Goal: Task Accomplishment & Management: Use online tool/utility

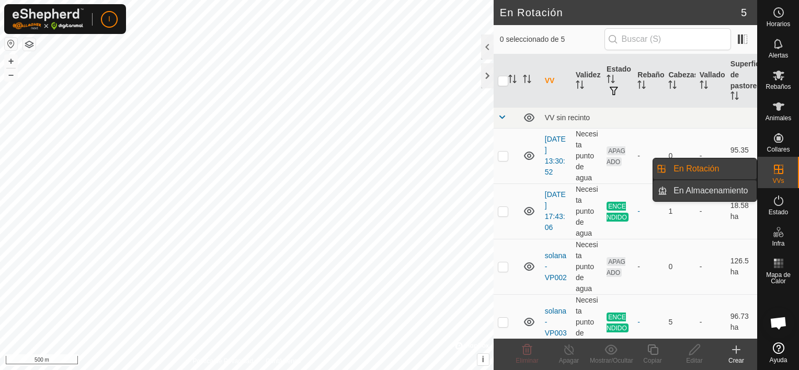
click at [720, 189] on link "En Almacenamiento" at bounding box center [712, 190] width 89 height 21
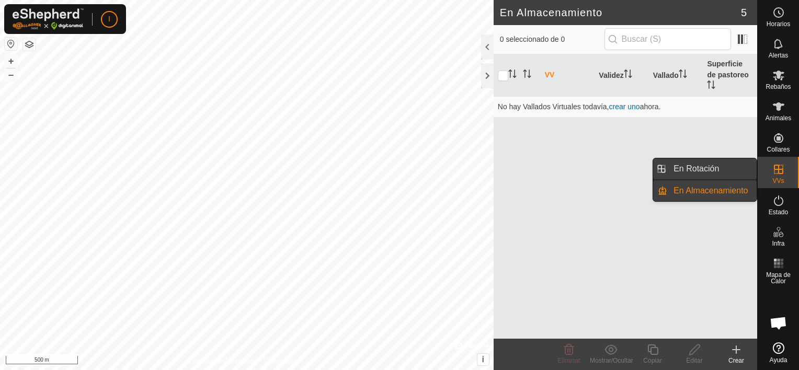
click at [710, 168] on link "En Rotación" at bounding box center [712, 169] width 89 height 21
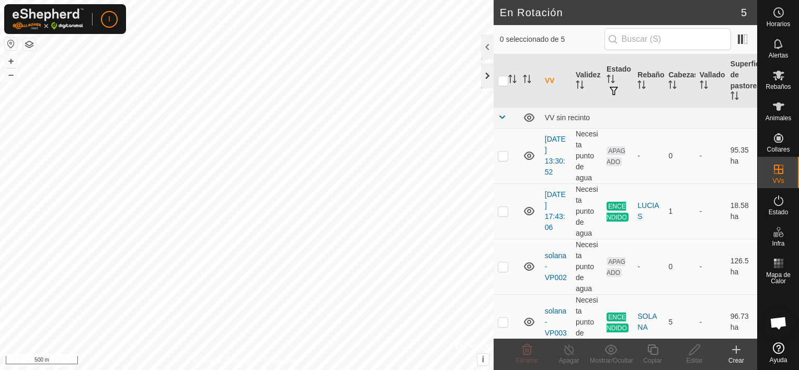
click at [482, 76] on div at bounding box center [487, 75] width 13 height 25
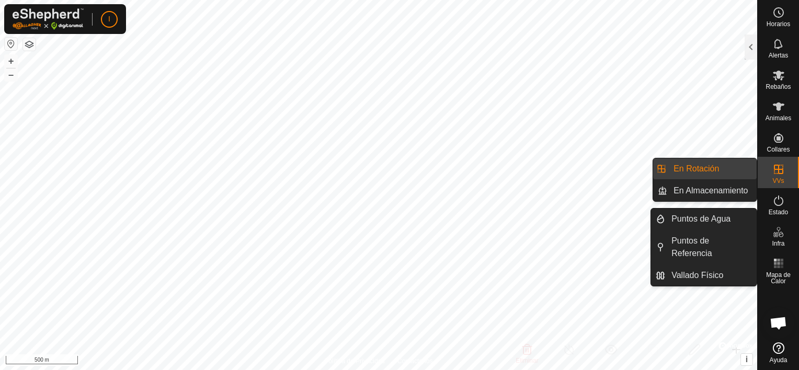
click at [705, 168] on link "En Rotación" at bounding box center [712, 169] width 89 height 21
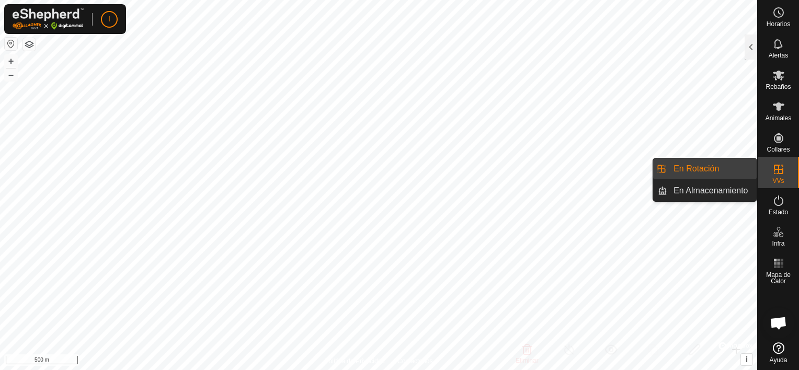
click at [684, 163] on span "En Rotación" at bounding box center [697, 169] width 46 height 13
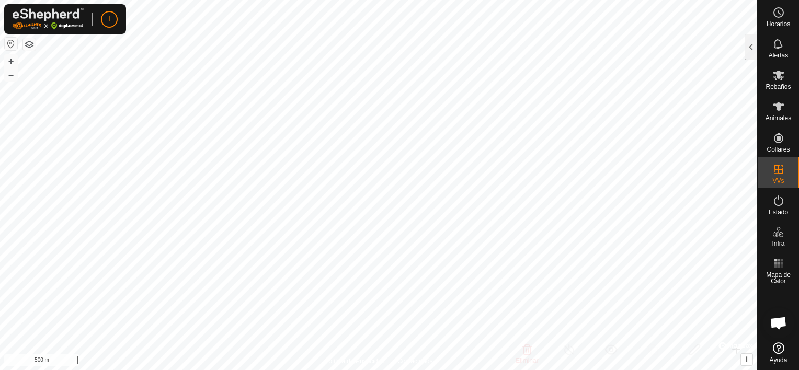
click at [684, 163] on span "En Rotación" at bounding box center [697, 169] width 46 height 13
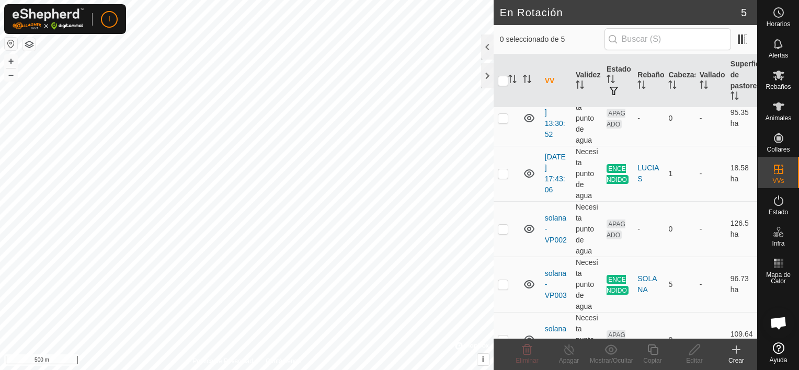
scroll to position [65, 0]
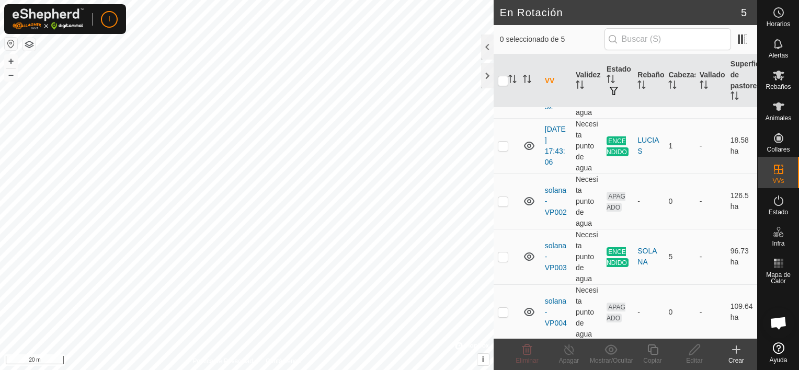
click at [733, 350] on icon at bounding box center [736, 350] width 13 height 13
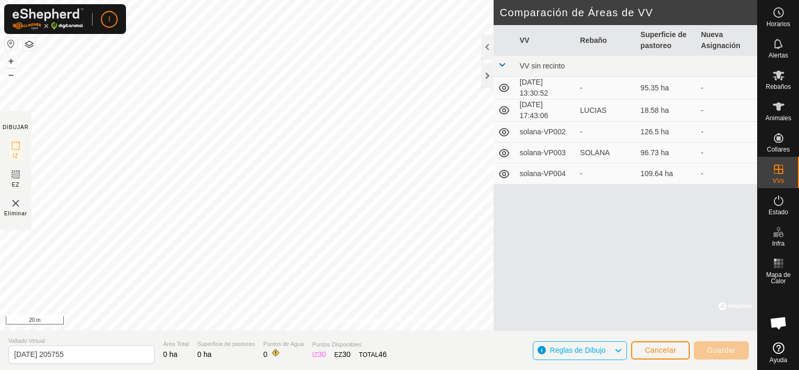
click at [620, 349] on icon at bounding box center [618, 351] width 8 height 14
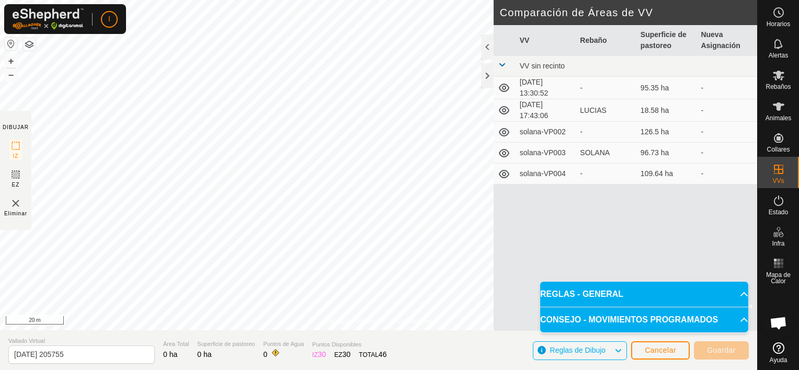
click at [737, 296] on p-accordion-header "REGLAS - GENERAL" at bounding box center [644, 294] width 208 height 25
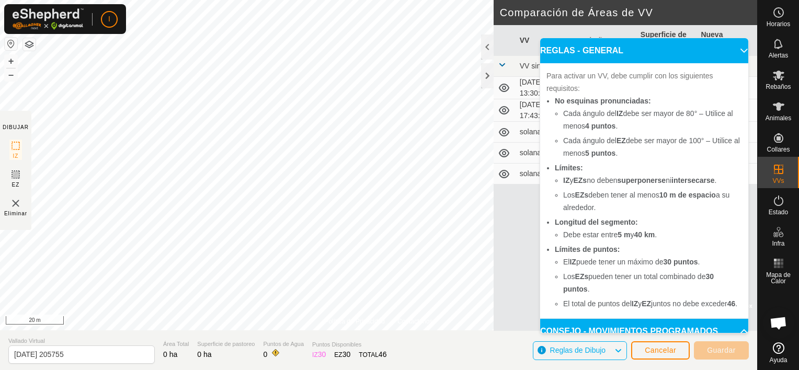
click at [730, 49] on p-accordion-header "REGLAS - GENERAL" at bounding box center [644, 50] width 208 height 25
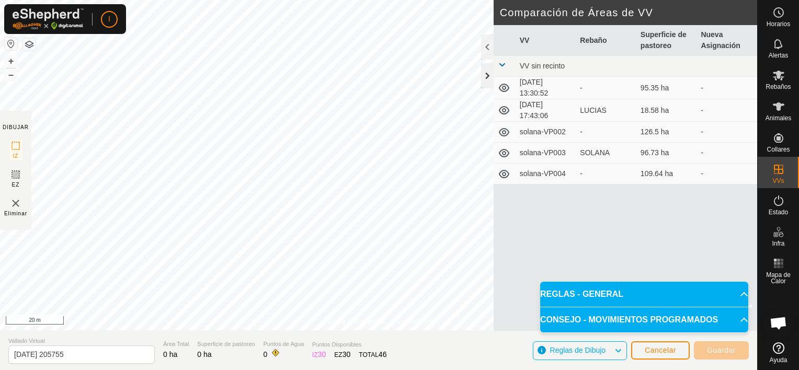
click at [485, 75] on div at bounding box center [487, 75] width 13 height 25
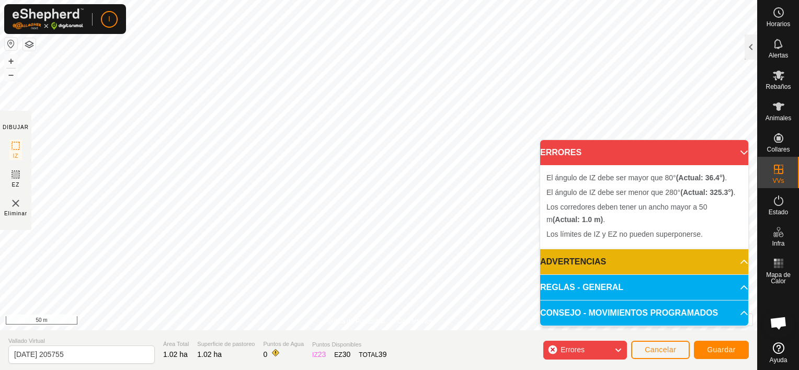
click at [386, 0] on html "I Horarios Alertas Rebaños Animales Collares VVs Estado Infra Mapa de Calor Ayu…" at bounding box center [399, 185] width 799 height 370
click at [518, 0] on html "I Horarios Alertas Rebaños Animales Collares VVs Estado Infra Mapa de Calor Ayu…" at bounding box center [399, 185] width 799 height 370
click at [436, 0] on html "I Horarios Alertas Rebaños Animales Collares VVs Estado Infra Mapa de Calor Ayu…" at bounding box center [399, 185] width 799 height 370
click at [93, 0] on html "I Horarios Alertas Rebaños Animales Collares VVs Estado Infra Mapa de Calor Ayu…" at bounding box center [399, 185] width 799 height 370
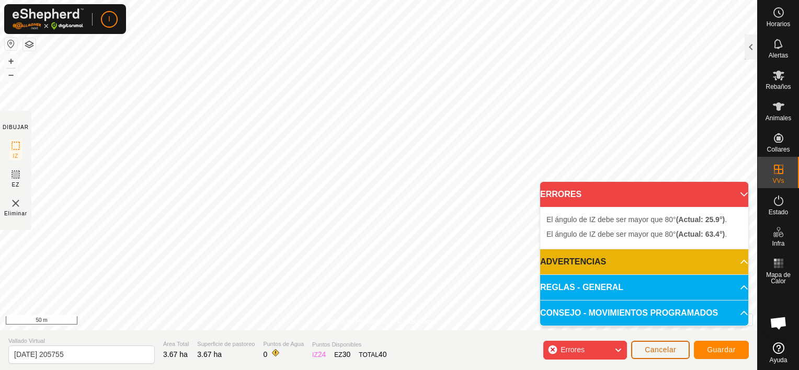
click at [668, 346] on span "Cancelar" at bounding box center [660, 350] width 31 height 8
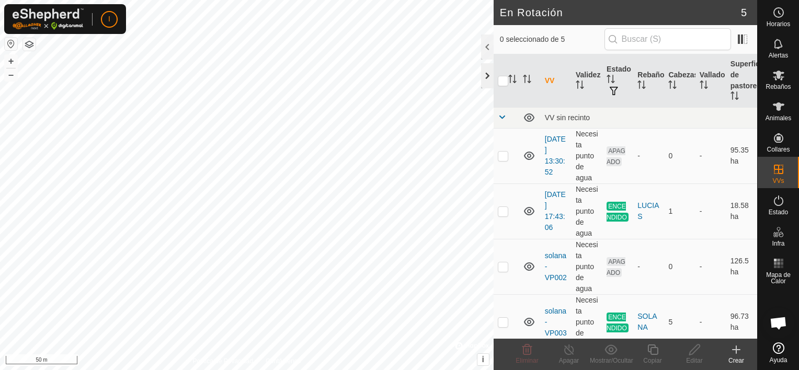
click at [489, 74] on div at bounding box center [487, 75] width 13 height 25
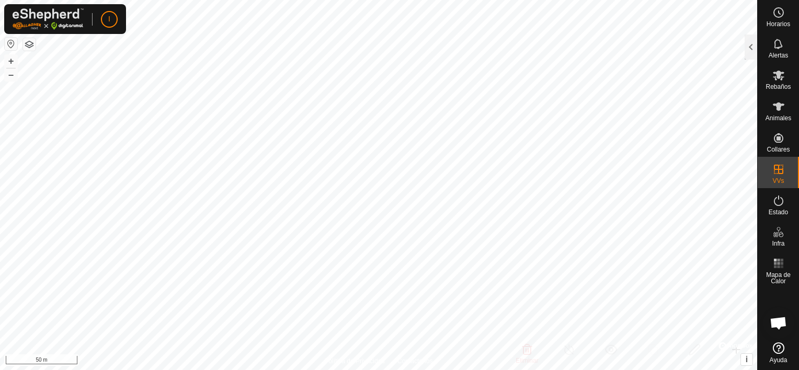
checkbox input "true"
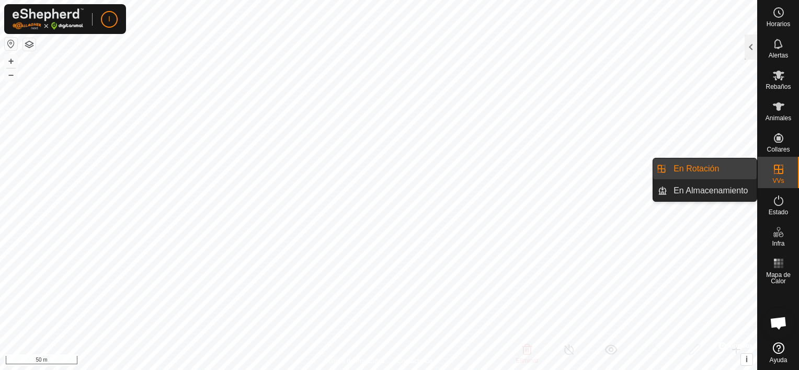
click at [709, 171] on link "En Rotación" at bounding box center [712, 169] width 89 height 21
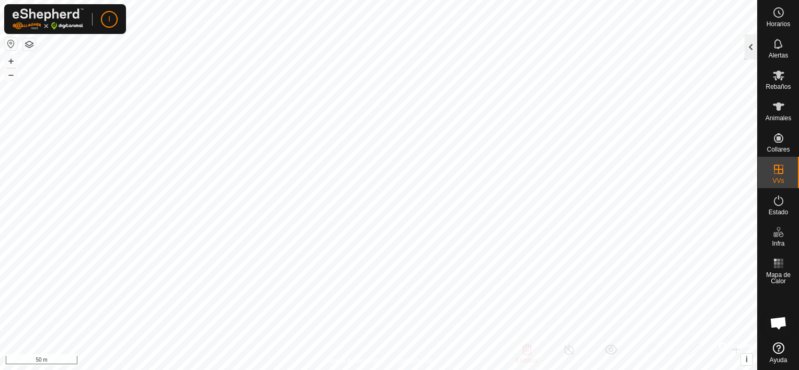
click at [751, 38] on div at bounding box center [751, 47] width 13 height 25
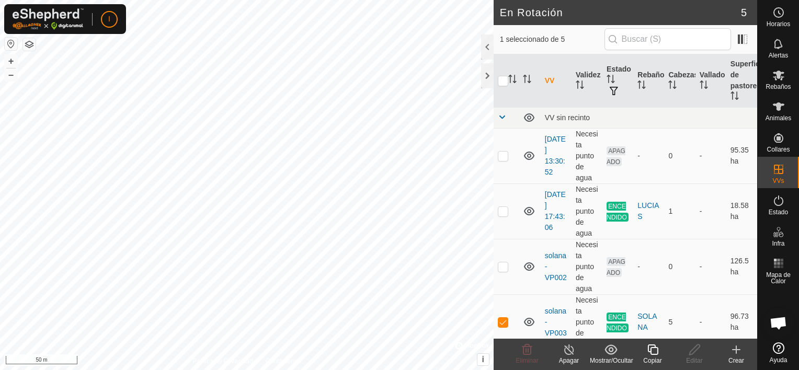
click at [740, 355] on icon at bounding box center [736, 350] width 13 height 13
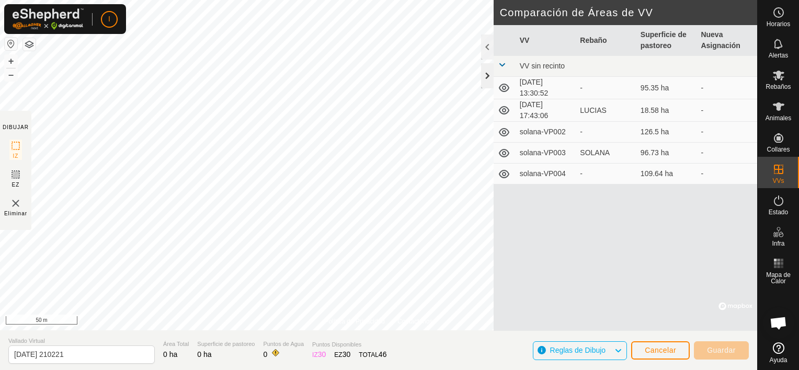
click at [488, 74] on div at bounding box center [487, 75] width 13 height 25
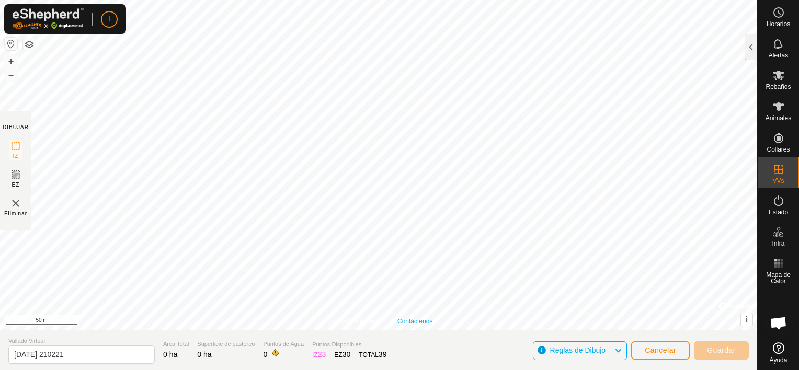
click at [399, 322] on div "Política de Privacidad Contáctenos solana-VP003 Tipo: Zona de Inclusión 5 Anima…" at bounding box center [378, 165] width 757 height 331
click at [323, 0] on html "I Horarios Alertas Rebaños Animales Collares VVs Estado Infra Mapa de Calor Ayu…" at bounding box center [399, 185] width 799 height 370
click at [319, 0] on html "I Horarios Alertas Rebaños Animales Collares VVs Estado Infra Mapa de Calor Ayu…" at bounding box center [399, 185] width 799 height 370
click at [347, 0] on html "I Horarios Alertas Rebaños Animales Collares VVs Estado Infra Mapa de Calor Ayu…" at bounding box center [399, 185] width 799 height 370
click at [343, 0] on html "I Horarios Alertas Rebaños Animales Collares VVs Estado Infra Mapa de Calor Ayu…" at bounding box center [399, 185] width 799 height 370
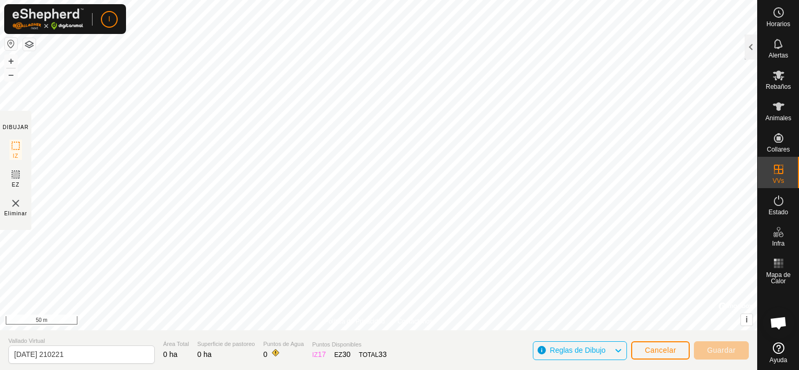
click at [357, 0] on html "I Horarios Alertas Rebaños Animales Collares VVs Estado Infra Mapa de Calor Ayu…" at bounding box center [399, 185] width 799 height 370
click at [132, 0] on html "I Horarios Alertas Rebaños Animales Collares VVs Estado Infra Mapa de Calor Ayu…" at bounding box center [399, 185] width 799 height 370
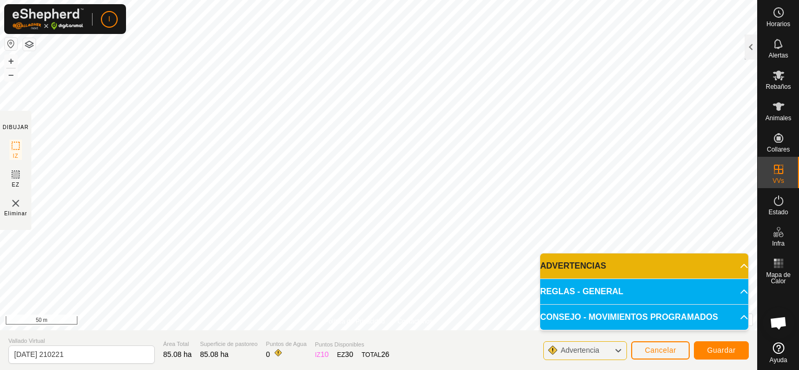
click at [589, 0] on html "I Horarios Alertas Rebaños Animales Collares VVs Estado Infra Mapa de Calor Ayu…" at bounding box center [399, 185] width 799 height 370
click at [619, 353] on icon at bounding box center [618, 351] width 8 height 14
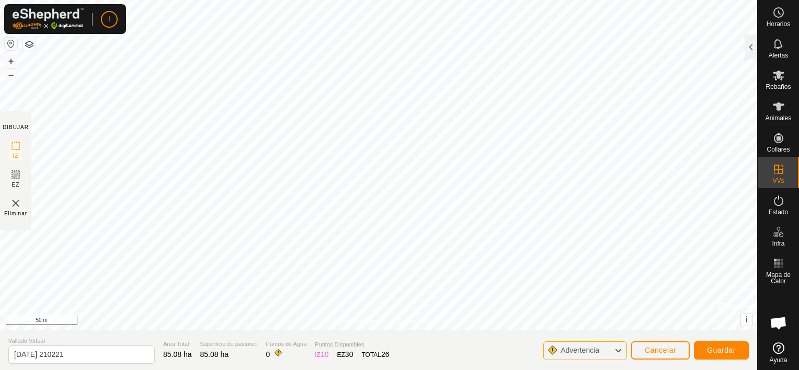
click at [619, 353] on icon at bounding box center [618, 351] width 8 height 14
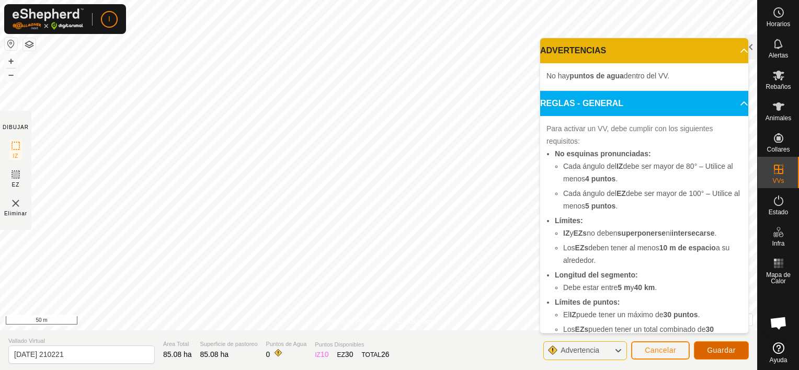
click at [723, 346] on span "Guardar" at bounding box center [721, 350] width 29 height 8
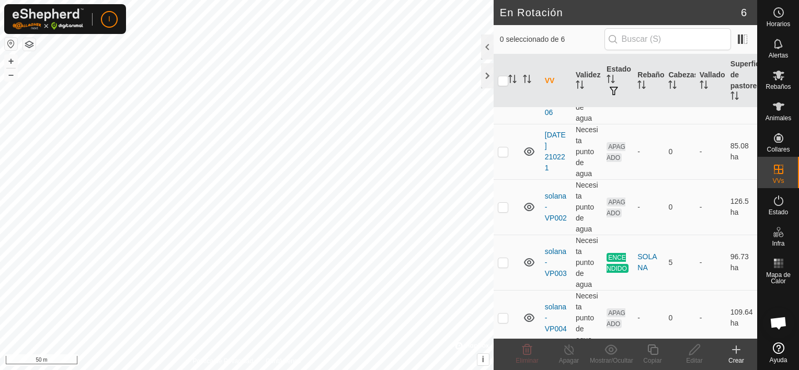
scroll to position [121, 0]
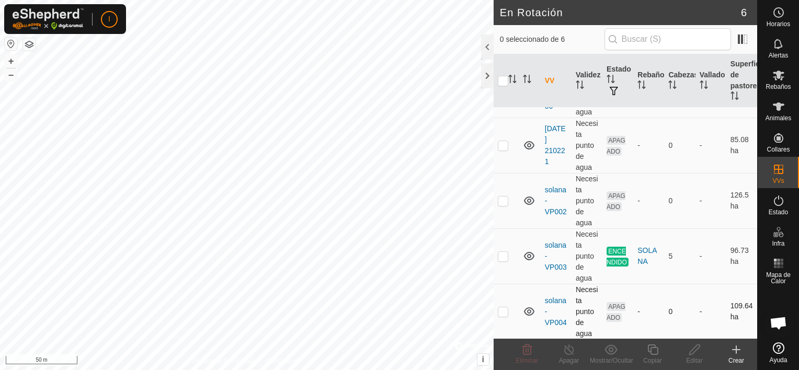
click at [506, 311] on p-checkbox at bounding box center [503, 312] width 10 height 8
checkbox input "true"
click at [504, 253] on p-checkbox at bounding box center [503, 256] width 10 height 8
checkbox input "true"
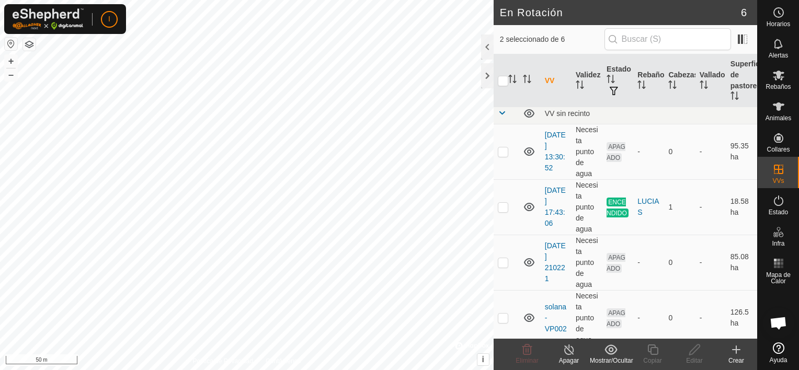
scroll to position [0, 0]
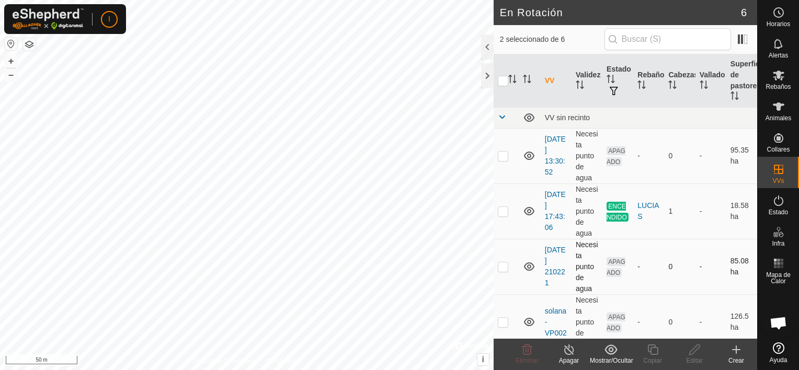
click at [503, 265] on p-checkbox at bounding box center [503, 267] width 10 height 8
checkbox input "false"
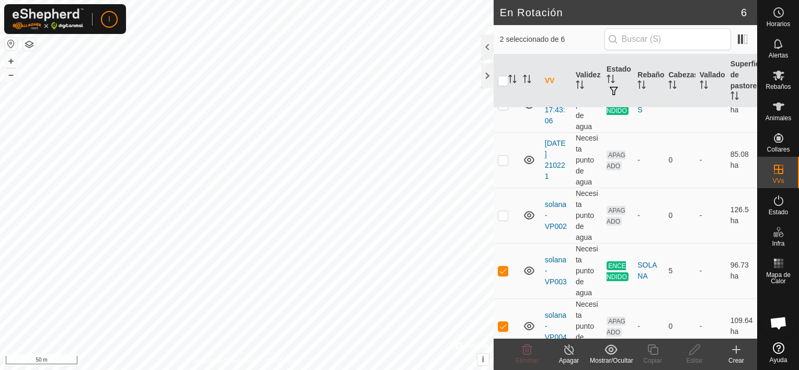
scroll to position [121, 0]
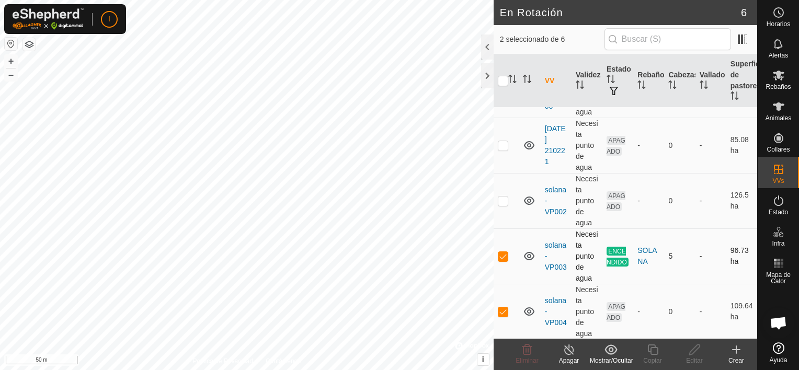
click at [500, 254] on p-checkbox at bounding box center [503, 256] width 10 height 8
checkbox input "false"
click at [499, 308] on p-checkbox at bounding box center [503, 312] width 10 height 8
checkbox input "false"
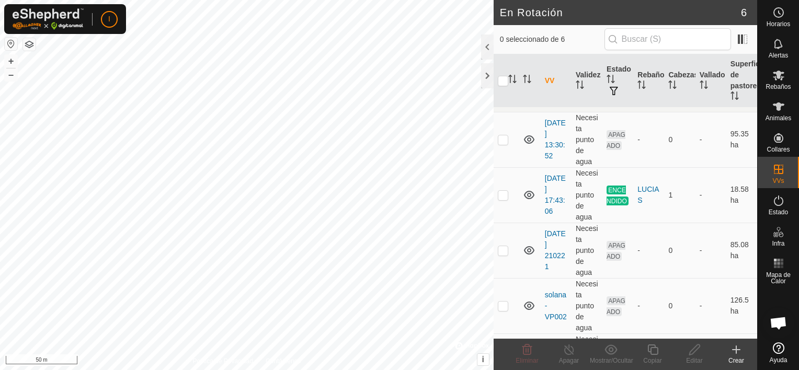
scroll to position [15, 0]
click at [499, 250] on p-checkbox at bounding box center [503, 252] width 10 height 8
checkbox input "true"
click at [488, 74] on div at bounding box center [487, 75] width 13 height 25
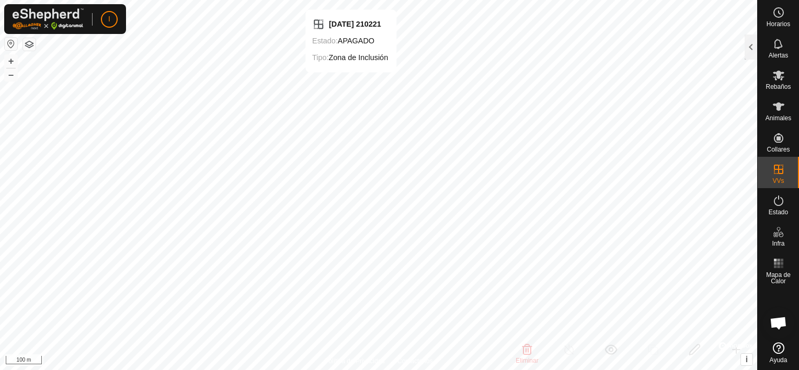
click at [349, 0] on html "I Horarios Alertas Rebaños Animales Collares VVs Estado Infra Mapa de Calor Ayu…" at bounding box center [399, 185] width 799 height 370
click at [305, 0] on html "I Horarios Alertas Rebaños Animales Collares VVs Estado Infra Mapa de Calor Ayu…" at bounding box center [399, 185] width 799 height 370
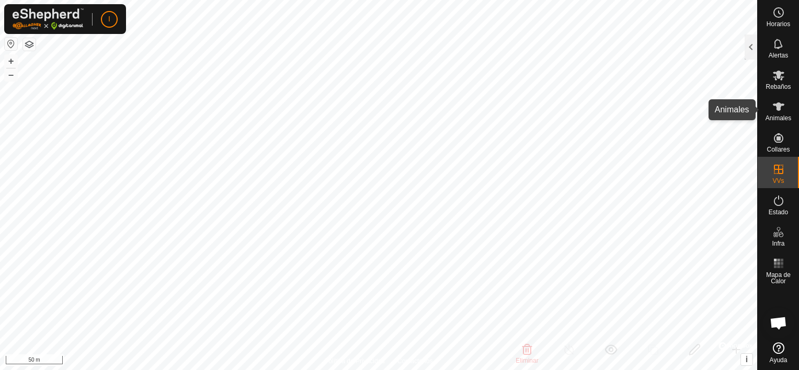
click at [778, 111] on icon at bounding box center [779, 106] width 13 height 13
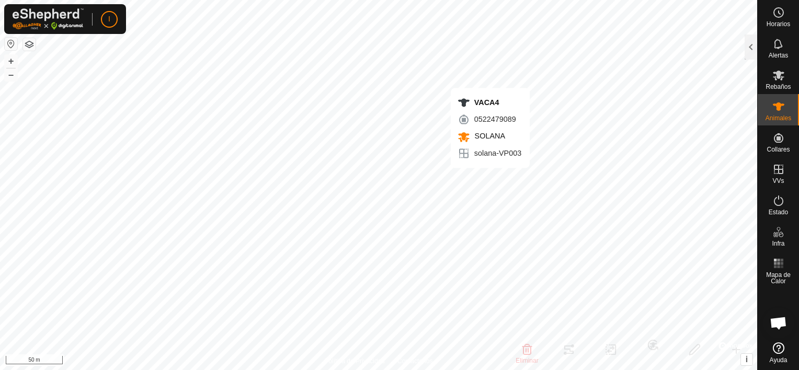
checkbox input "false"
checkbox input "true"
click at [756, 42] on div at bounding box center [751, 47] width 13 height 25
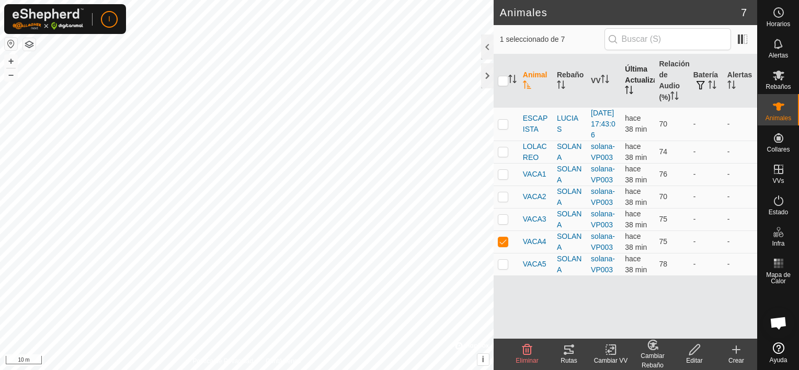
click at [632, 86] on icon "Activar para ordenar" at bounding box center [629, 90] width 8 height 8
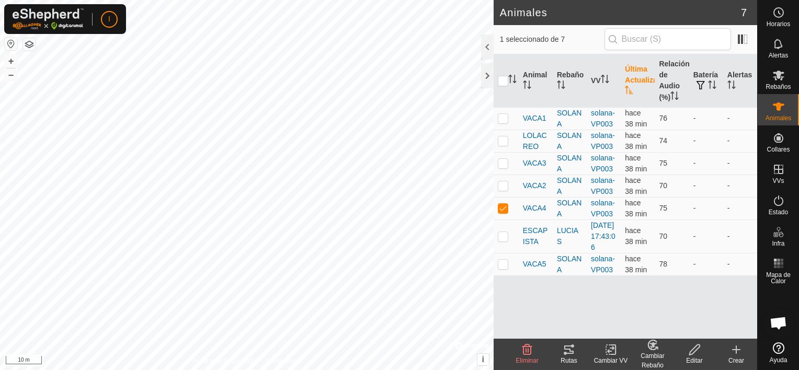
click at [632, 86] on icon "Activar para ordenar" at bounding box center [629, 90] width 8 height 8
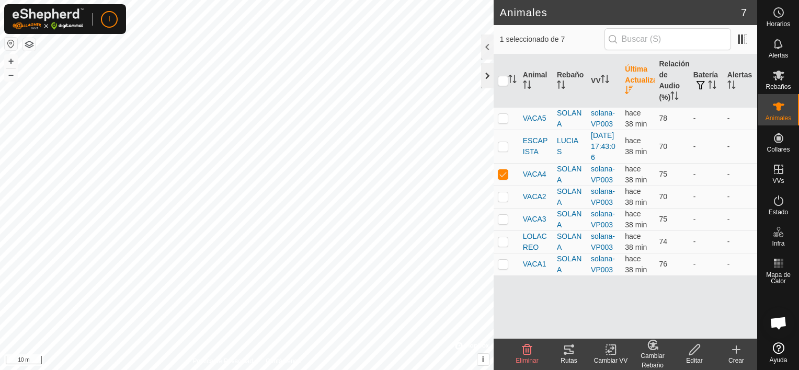
click at [485, 72] on div at bounding box center [487, 75] width 13 height 25
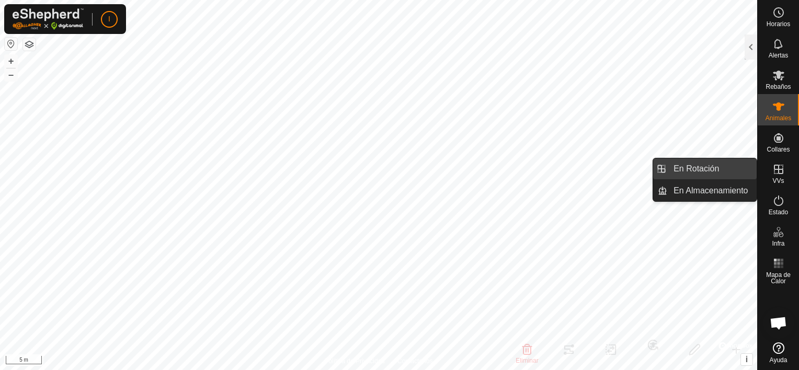
click at [714, 172] on link "En Rotación" at bounding box center [712, 169] width 89 height 21
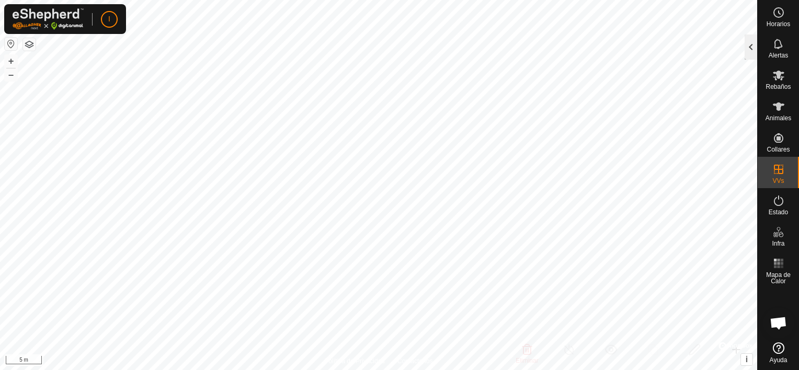
click at [745, 50] on div at bounding box center [751, 47] width 13 height 25
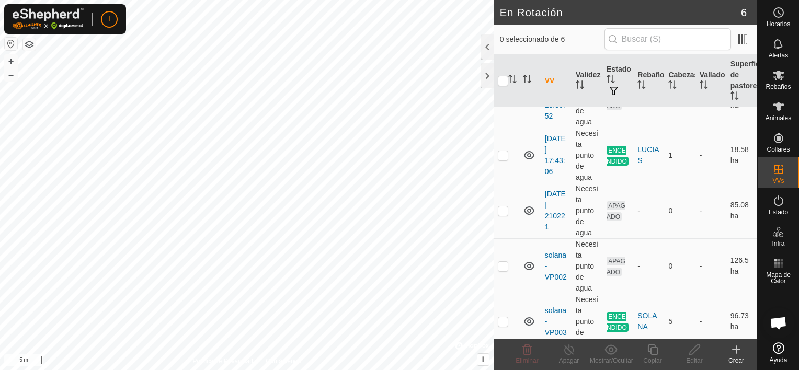
scroll to position [58, 0]
click at [501, 263] on p-checkbox at bounding box center [503, 264] width 10 height 8
checkbox input "true"
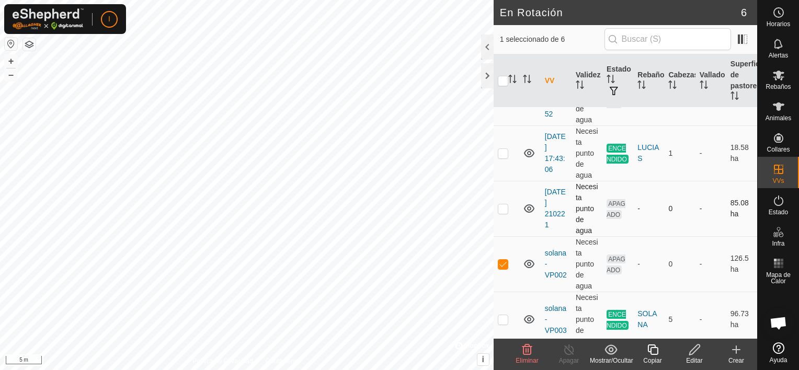
click at [503, 208] on p-checkbox at bounding box center [503, 209] width 10 height 8
checkbox input "true"
click at [503, 265] on p-checkbox at bounding box center [503, 264] width 10 height 8
checkbox input "false"
click at [503, 319] on p-checkbox at bounding box center [503, 319] width 10 height 8
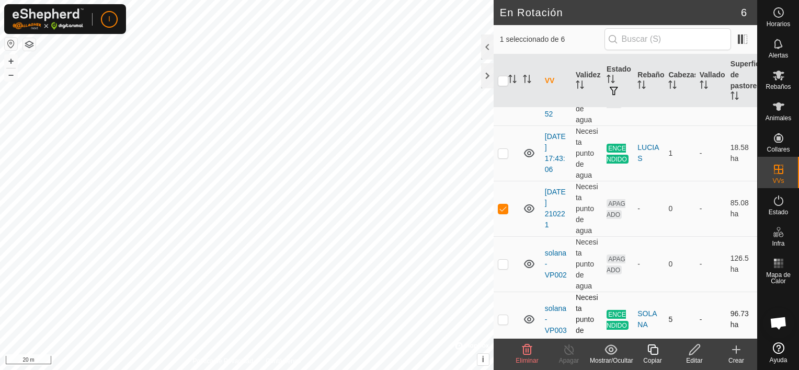
checkbox input "true"
click at [503, 208] on p-checkbox at bounding box center [503, 209] width 10 height 8
checkbox input "false"
click at [498, 317] on p-checkbox at bounding box center [503, 319] width 10 height 8
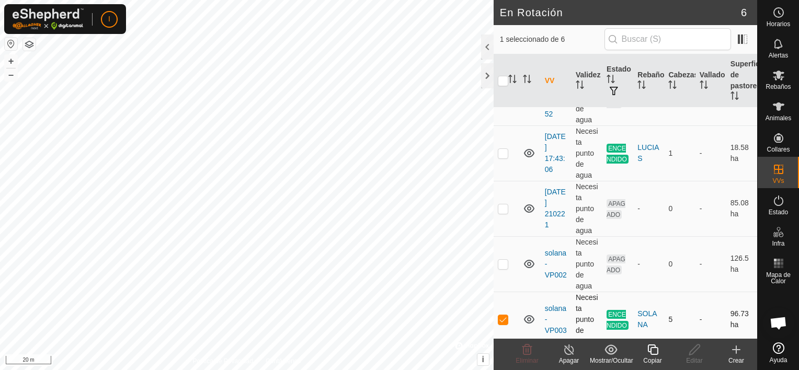
click at [498, 317] on p-checkbox at bounding box center [503, 319] width 10 height 8
checkbox input "false"
click at [779, 112] on icon at bounding box center [779, 106] width 13 height 13
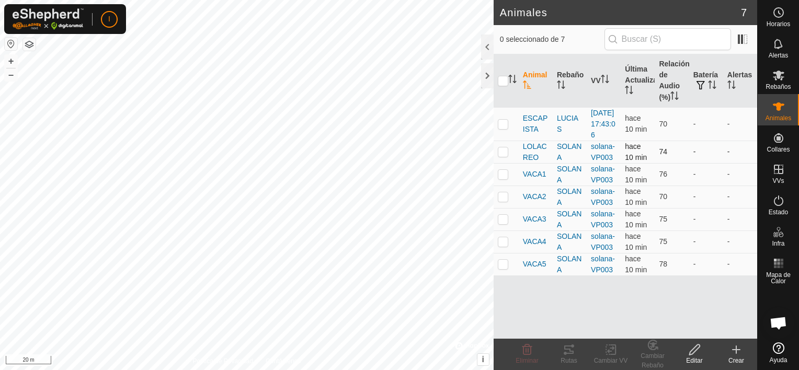
click at [505, 156] on p-checkbox at bounding box center [503, 152] width 10 height 8
checkbox input "true"
click at [501, 178] on p-checkbox at bounding box center [503, 174] width 10 height 8
checkbox input "true"
click at [501, 201] on p-checkbox at bounding box center [503, 197] width 10 height 8
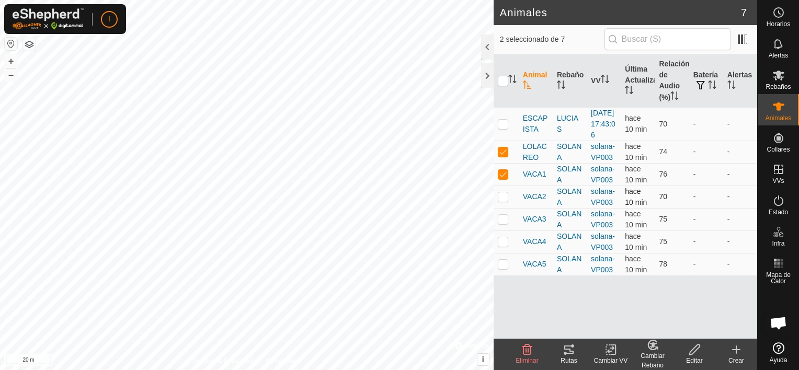
checkbox input "true"
click at [502, 223] on p-checkbox at bounding box center [503, 219] width 10 height 8
checkbox input "true"
click at [502, 246] on p-checkbox at bounding box center [503, 242] width 10 height 8
checkbox input "true"
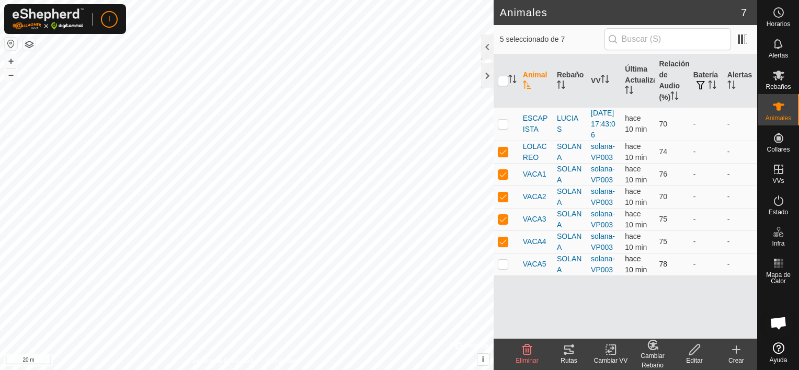
click at [505, 268] on p-checkbox at bounding box center [503, 264] width 10 height 8
checkbox input "true"
click at [610, 350] on icon at bounding box center [611, 350] width 13 height 13
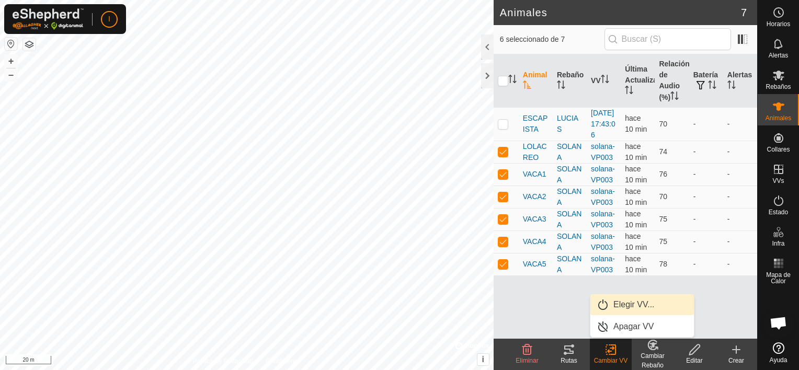
click at [629, 306] on link "Elegir VV..." at bounding box center [643, 305] width 104 height 21
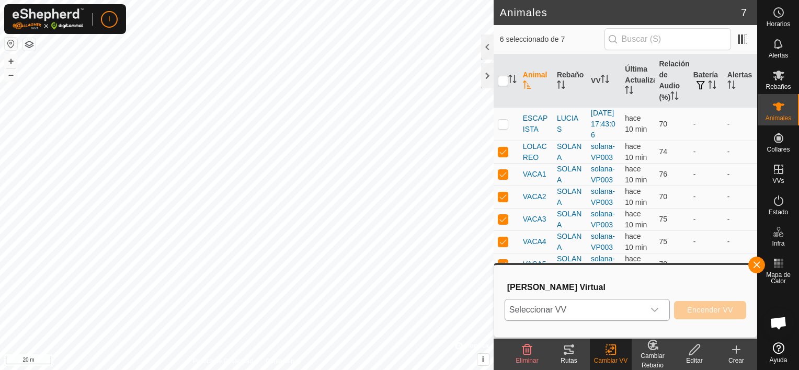
click at [656, 306] on icon "dropdown trigger" at bounding box center [655, 310] width 8 height 8
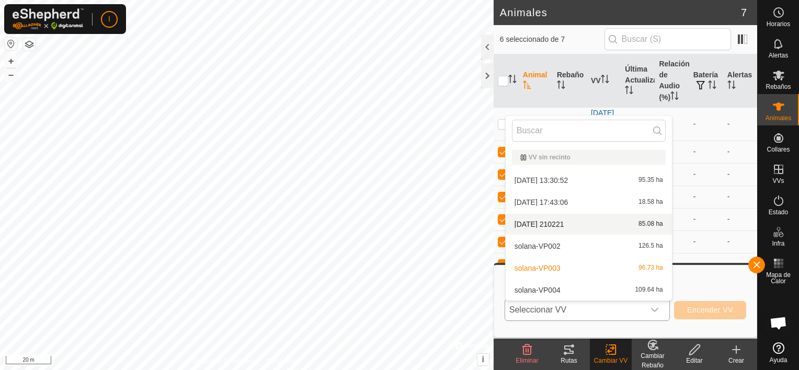
click at [569, 223] on li "[DATE] 210221 85.08 ha" at bounding box center [589, 224] width 166 height 21
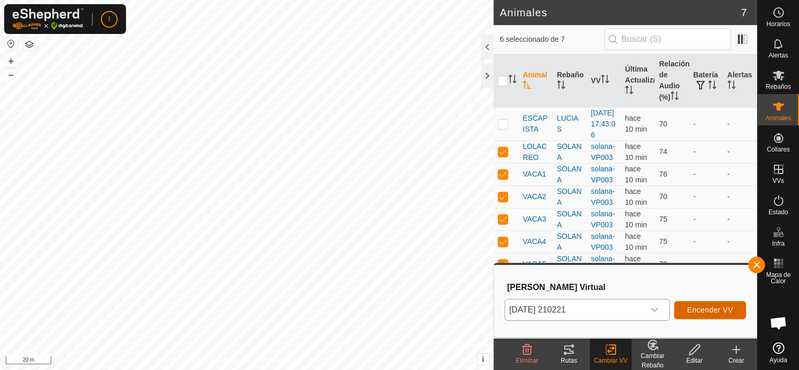
click at [710, 311] on span "Encender VV" at bounding box center [710, 310] width 46 height 8
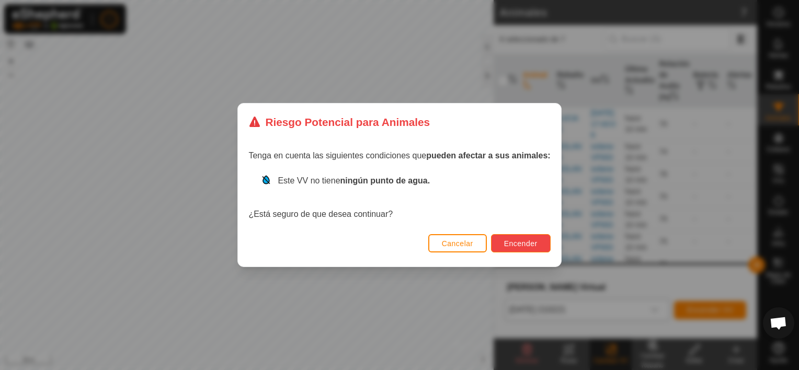
click at [516, 242] on span "Encender" at bounding box center [520, 244] width 33 height 8
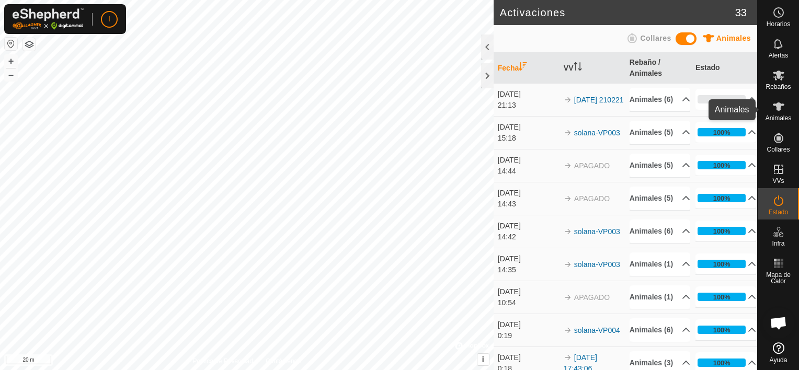
click at [776, 110] on icon at bounding box center [779, 106] width 13 height 13
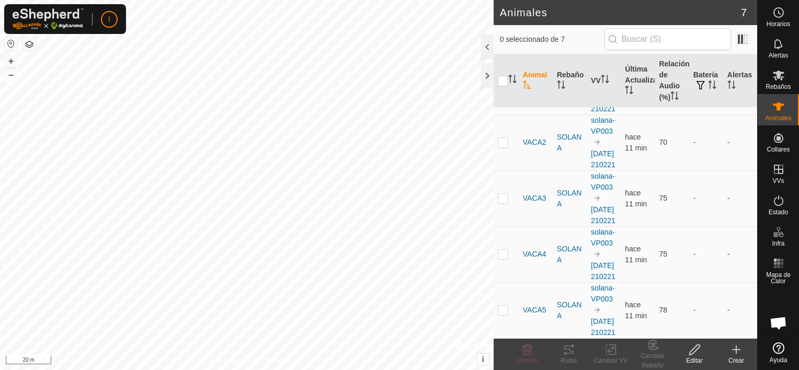
scroll to position [279, 0]
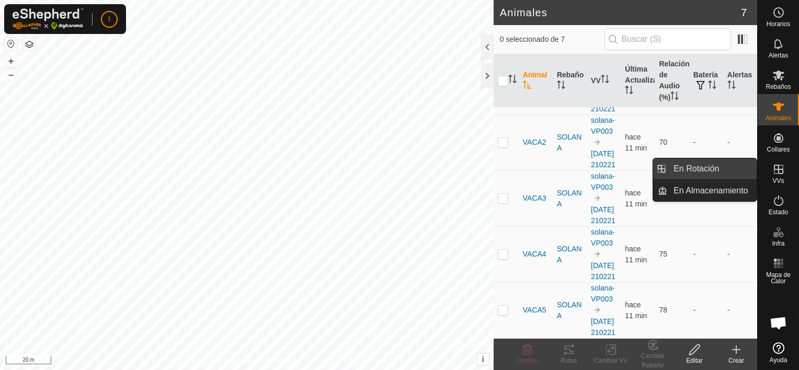
click at [716, 174] on link "En Rotación" at bounding box center [712, 169] width 89 height 21
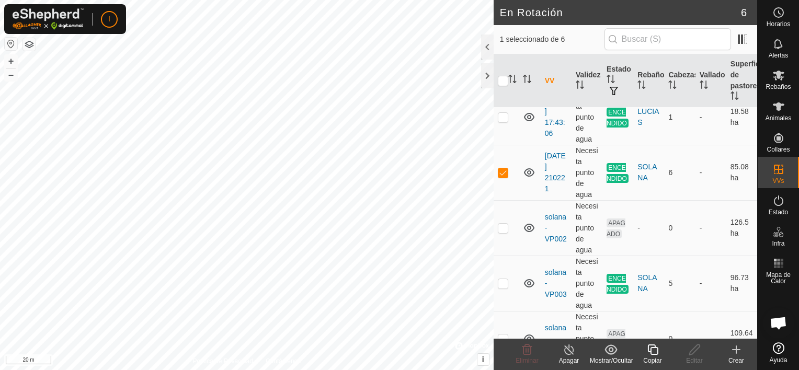
scroll to position [121, 0]
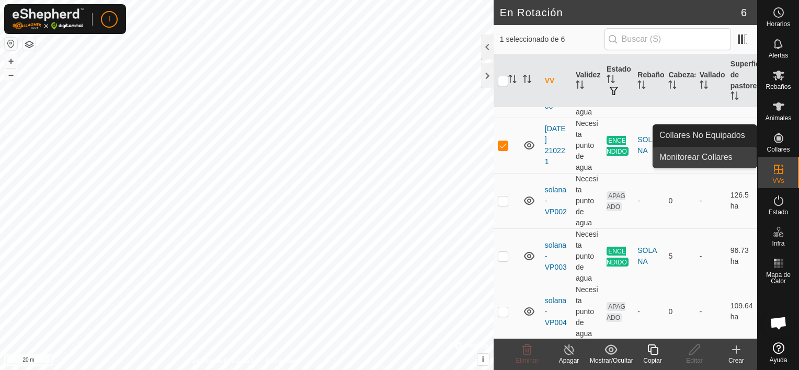
click at [753, 150] on link "Monitorear Collares" at bounding box center [705, 157] width 104 height 21
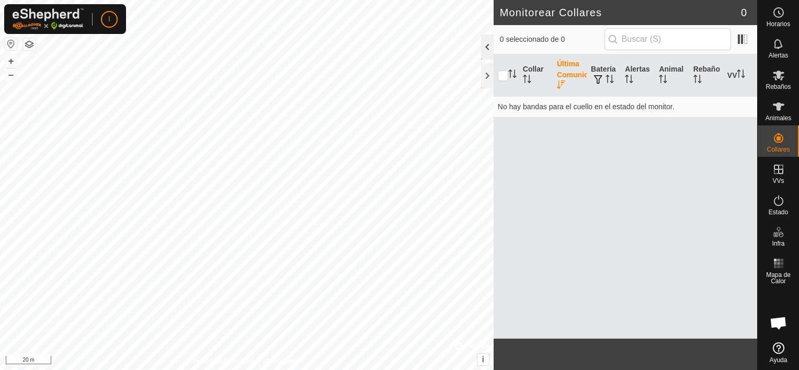
click at [488, 48] on div at bounding box center [487, 47] width 13 height 25
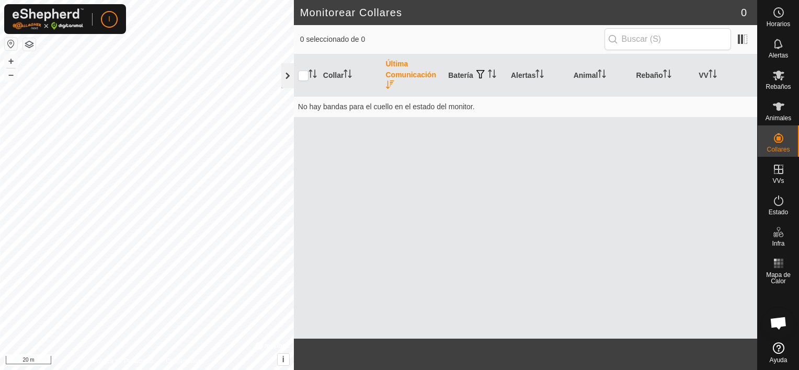
click at [284, 73] on div at bounding box center [287, 75] width 13 height 25
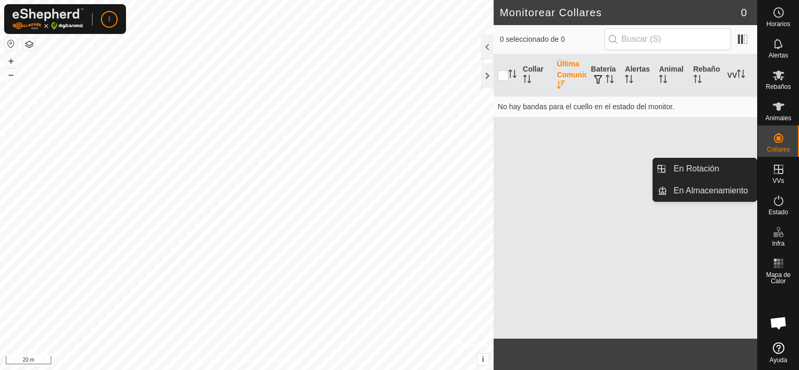
click at [775, 170] on icon at bounding box center [779, 169] width 13 height 13
click at [696, 169] on link "En Rotación" at bounding box center [712, 169] width 89 height 21
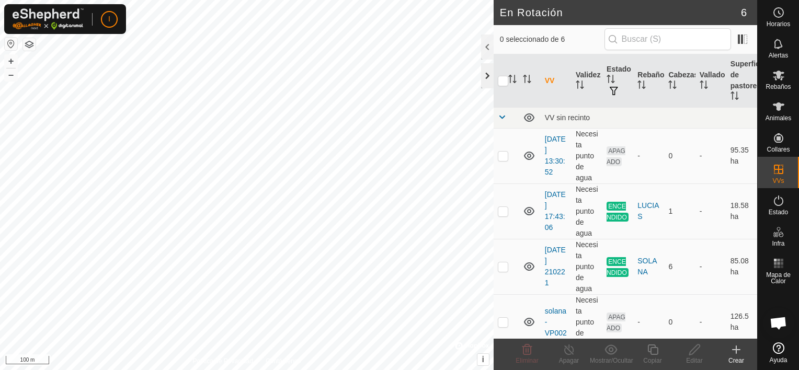
click at [488, 76] on div at bounding box center [487, 75] width 13 height 25
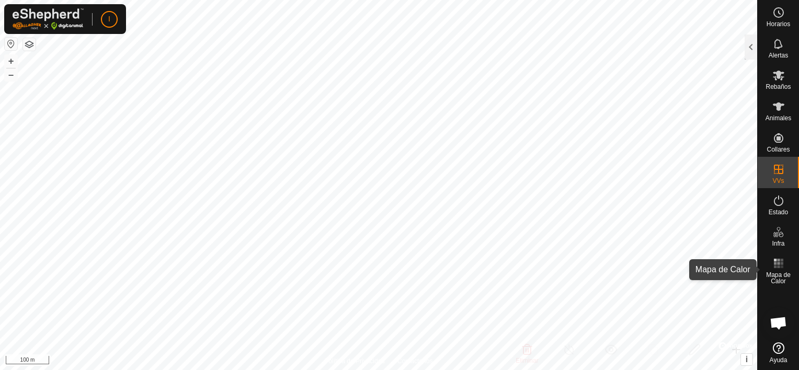
click at [779, 264] on rect at bounding box center [778, 263] width 3 height 3
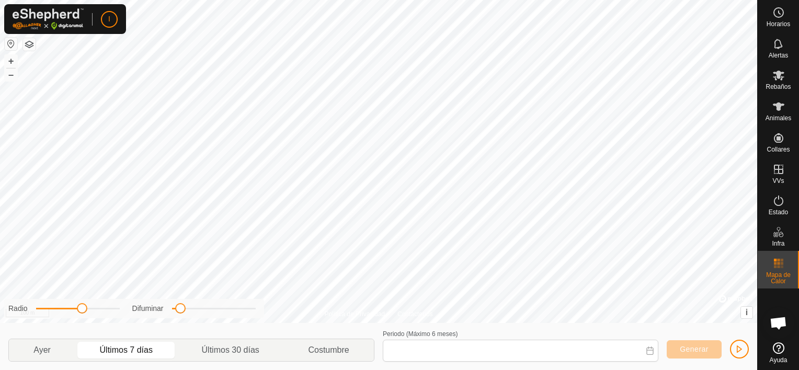
type input "[DATE] - [DATE]"
click at [778, 71] on icon at bounding box center [779, 76] width 12 height 10
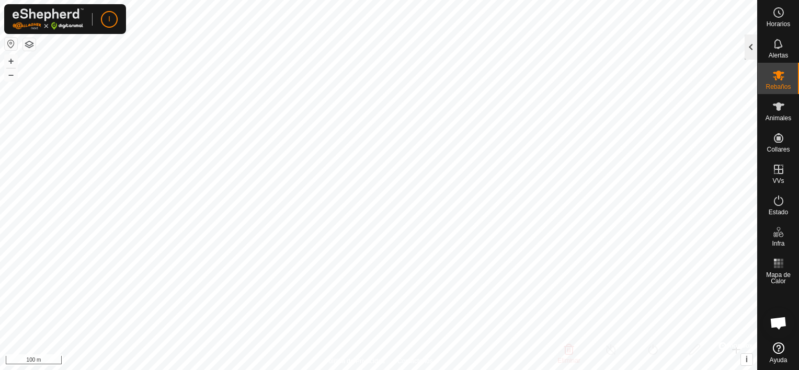
click at [750, 48] on div at bounding box center [751, 47] width 13 height 25
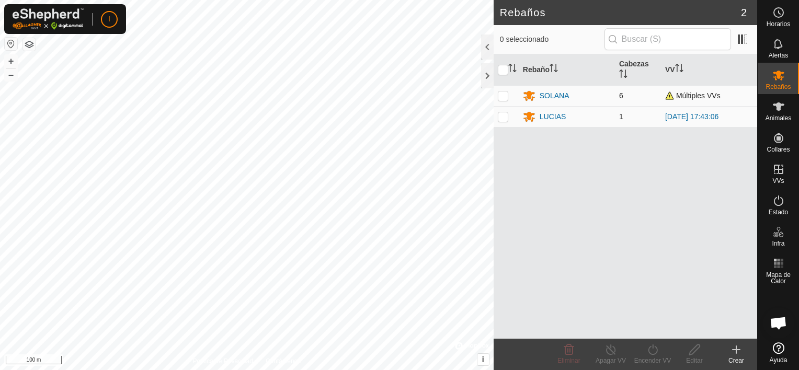
click at [505, 96] on p-checkbox at bounding box center [503, 96] width 10 height 8
checkbox input "false"
click at [784, 109] on icon at bounding box center [779, 106] width 13 height 13
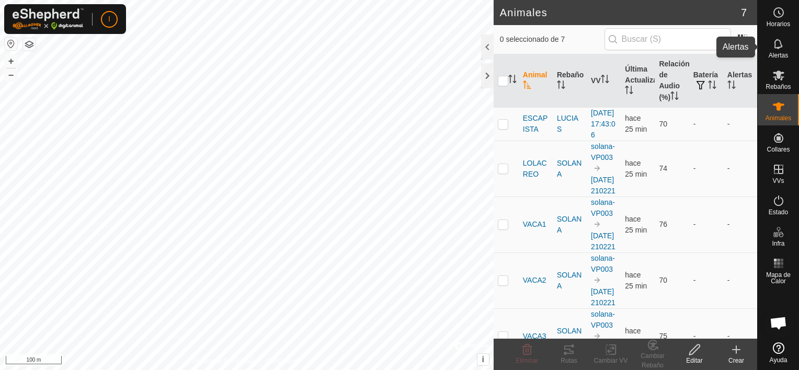
click at [781, 40] on icon at bounding box center [779, 44] width 13 height 13
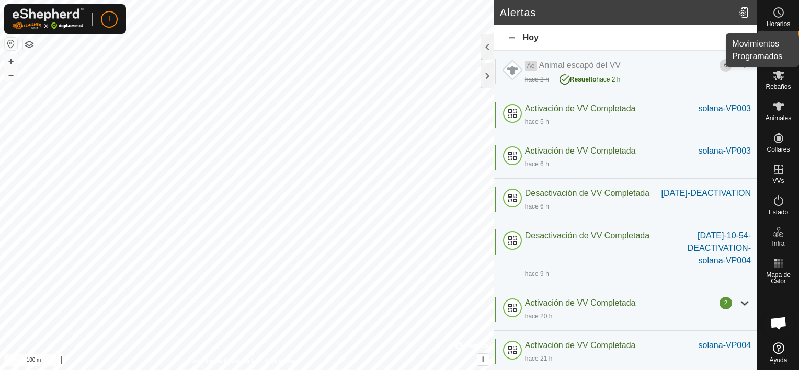
click at [775, 14] on icon at bounding box center [779, 12] width 13 height 13
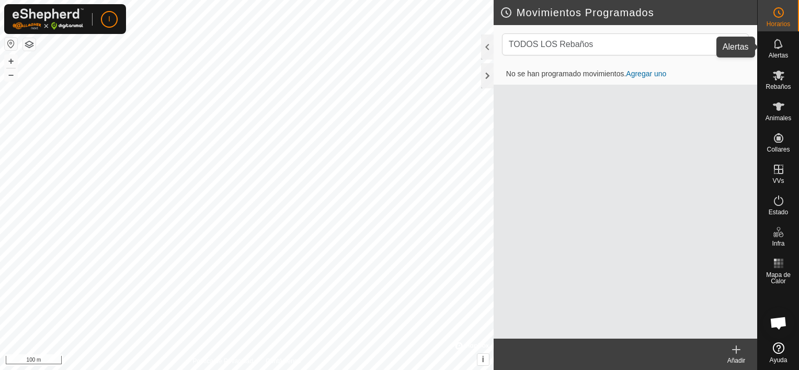
click at [778, 50] on es-notification-svg-icon at bounding box center [779, 44] width 19 height 17
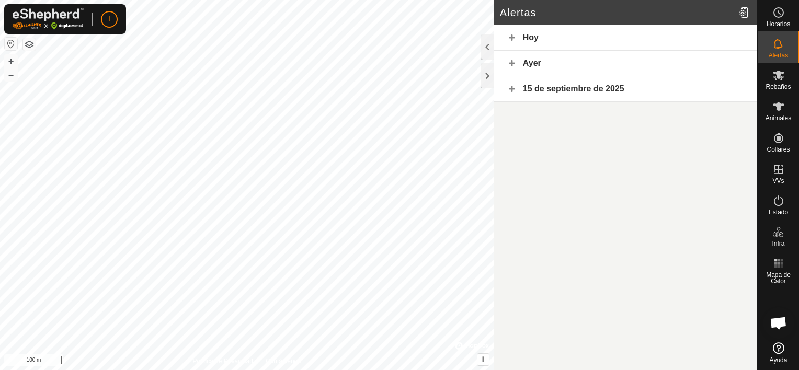
click at [515, 42] on div "Hoy" at bounding box center [626, 38] width 264 height 26
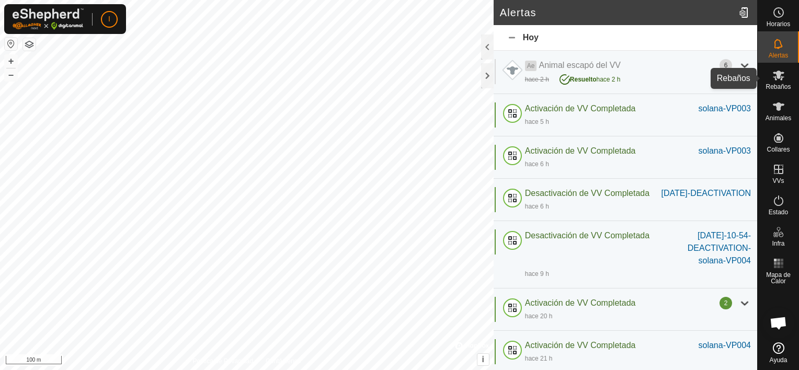
click at [781, 81] on icon at bounding box center [779, 75] width 13 height 13
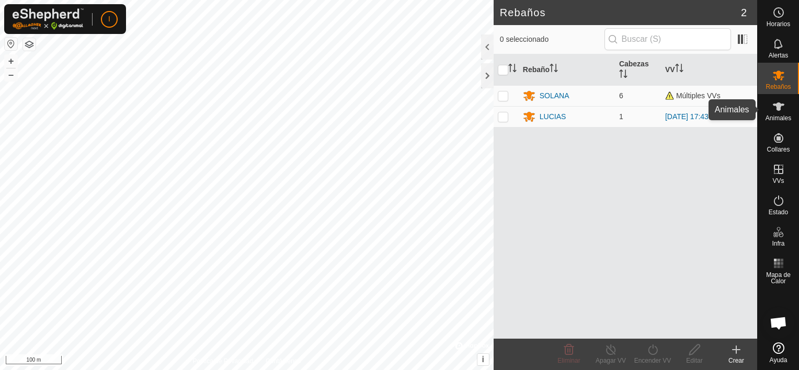
click at [778, 115] on span "Animales" at bounding box center [779, 118] width 26 height 6
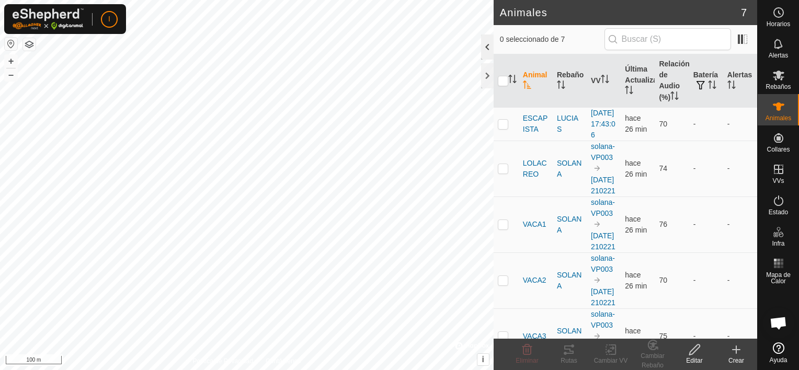
click at [490, 44] on div at bounding box center [487, 47] width 13 height 25
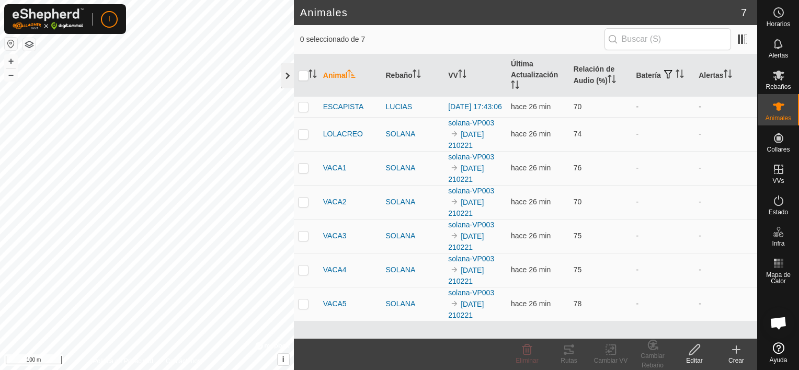
click at [286, 73] on div at bounding box center [287, 75] width 13 height 25
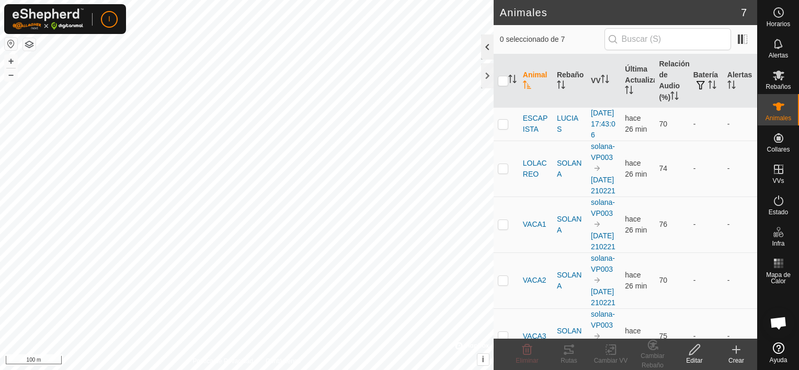
click at [489, 48] on div at bounding box center [487, 47] width 13 height 25
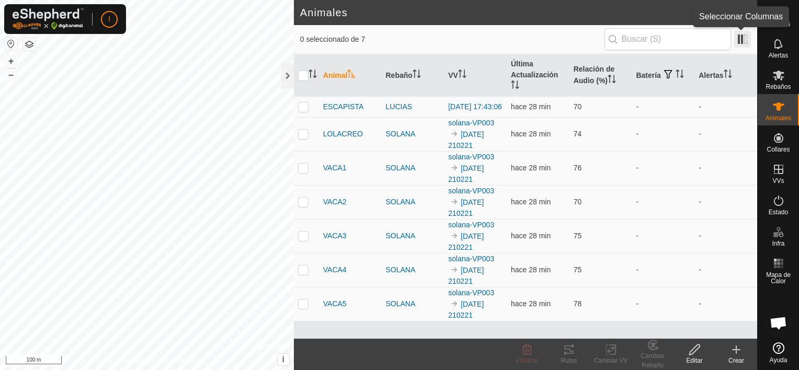
click at [740, 40] on span at bounding box center [742, 39] width 17 height 17
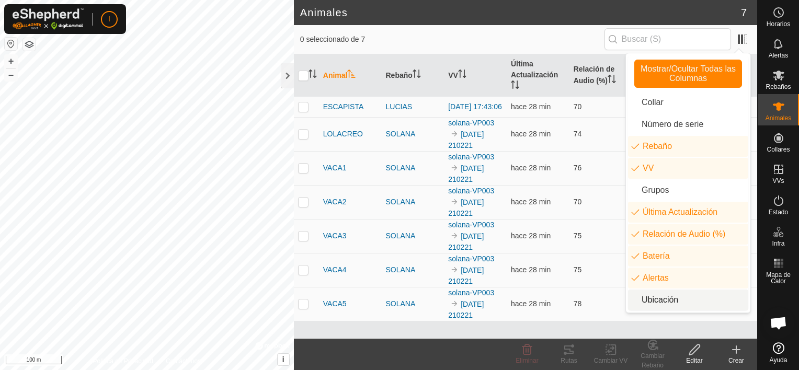
click at [668, 303] on li "Ubicación" at bounding box center [688, 300] width 120 height 21
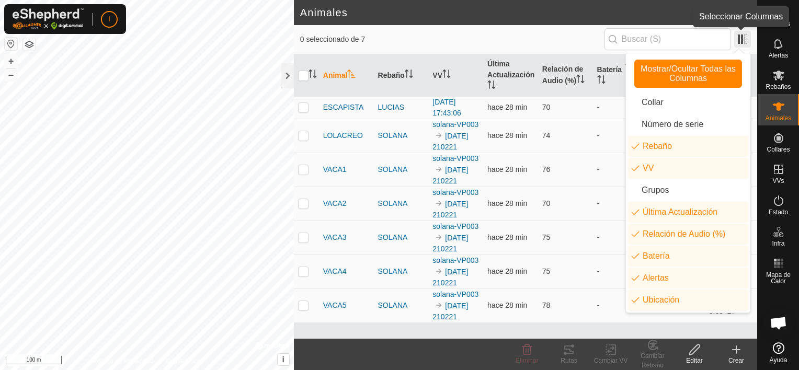
click at [744, 38] on span at bounding box center [742, 39] width 17 height 17
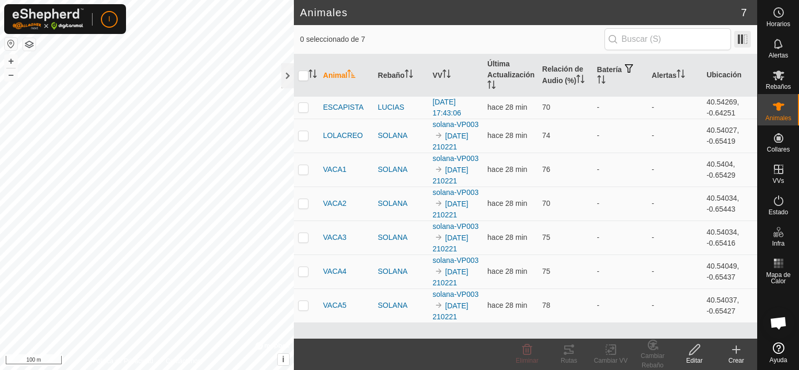
click at [744, 38] on span at bounding box center [742, 39] width 17 height 17
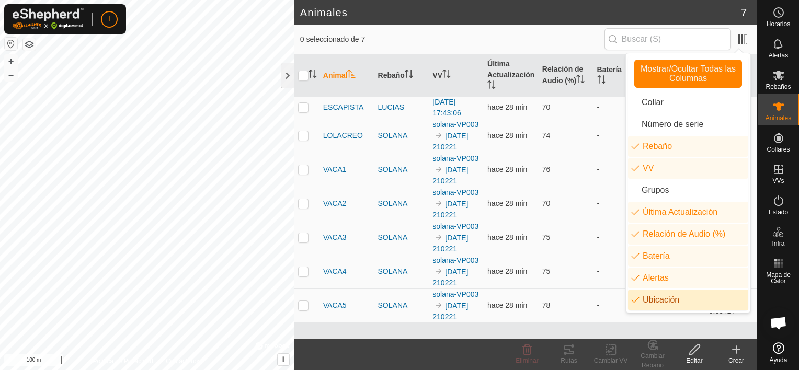
click at [655, 302] on li "Ubicación" at bounding box center [688, 300] width 120 height 21
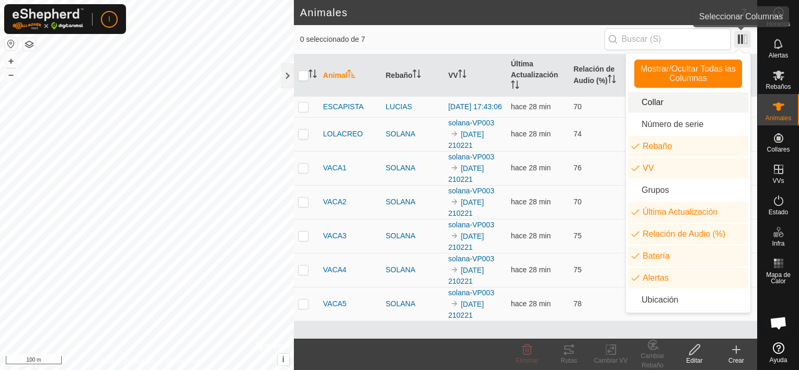
click at [740, 41] on span at bounding box center [742, 39] width 17 height 17
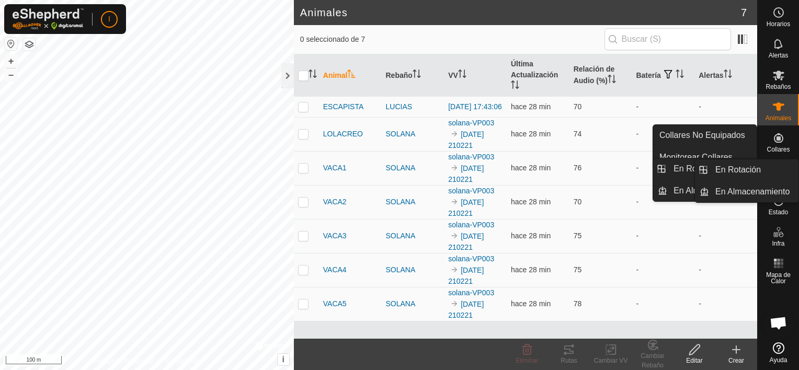
click at [778, 146] on span "Collares" at bounding box center [778, 149] width 23 height 6
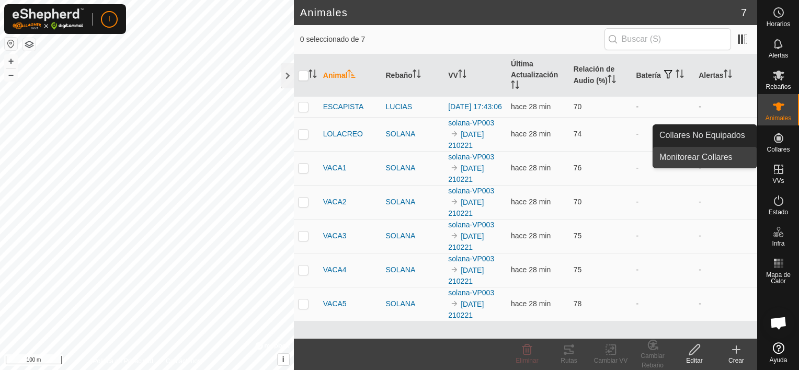
click at [710, 156] on link "Monitorear Collares" at bounding box center [705, 157] width 104 height 21
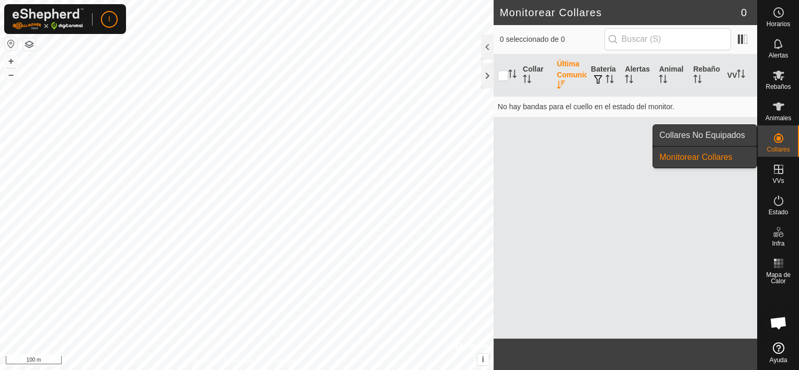
click at [713, 134] on link "Collares No Equipados" at bounding box center [705, 135] width 104 height 21
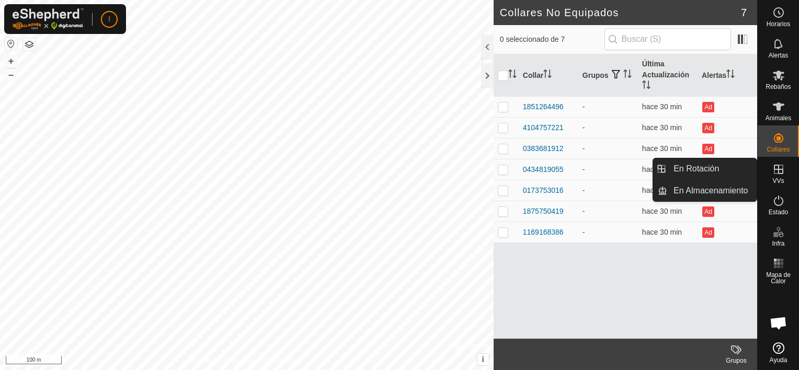
click at [777, 178] on span "VVs" at bounding box center [779, 181] width 12 height 6
click at [703, 164] on link "En Rotación" at bounding box center [712, 169] width 89 height 21
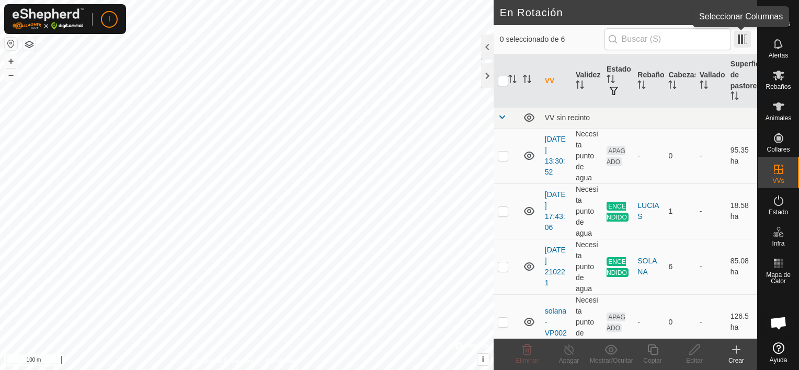
click at [742, 43] on span at bounding box center [742, 39] width 17 height 17
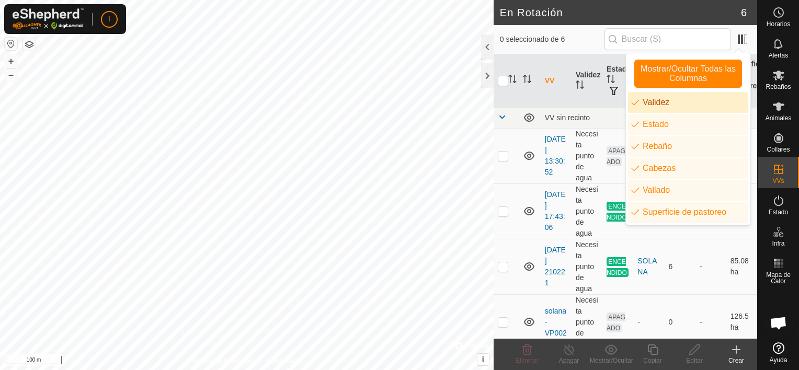
click at [658, 101] on li "Validez" at bounding box center [688, 102] width 120 height 21
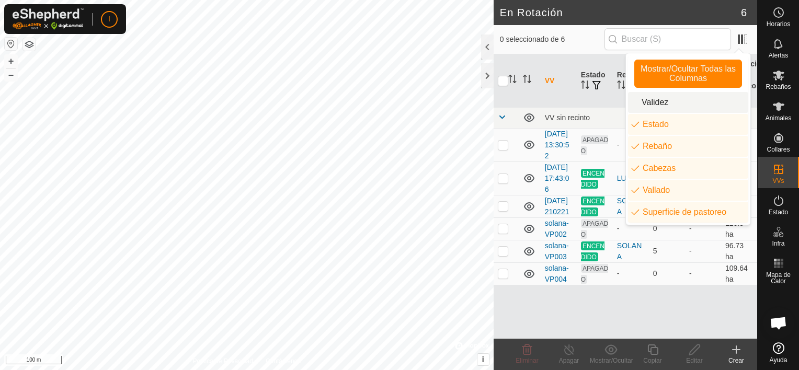
click at [658, 101] on li "Validez" at bounding box center [688, 102] width 120 height 21
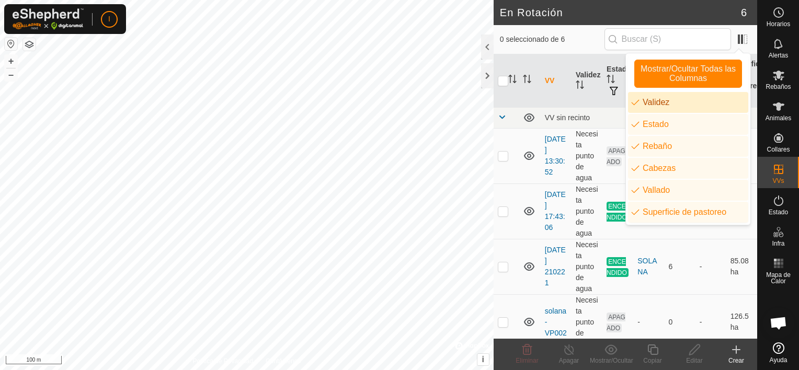
click at [658, 101] on li "Validez" at bounding box center [688, 102] width 120 height 21
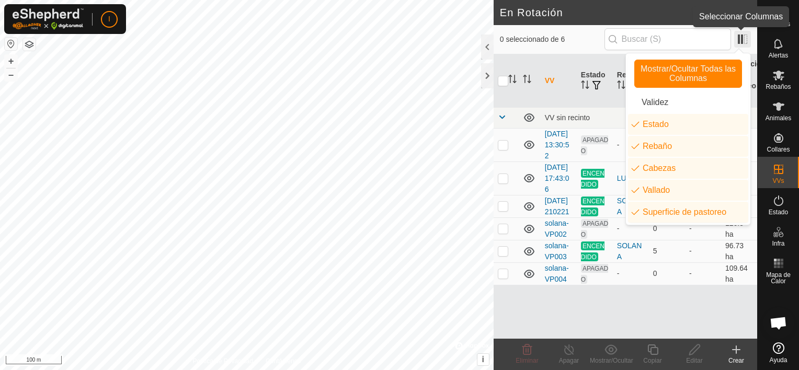
click at [742, 38] on span at bounding box center [742, 39] width 17 height 17
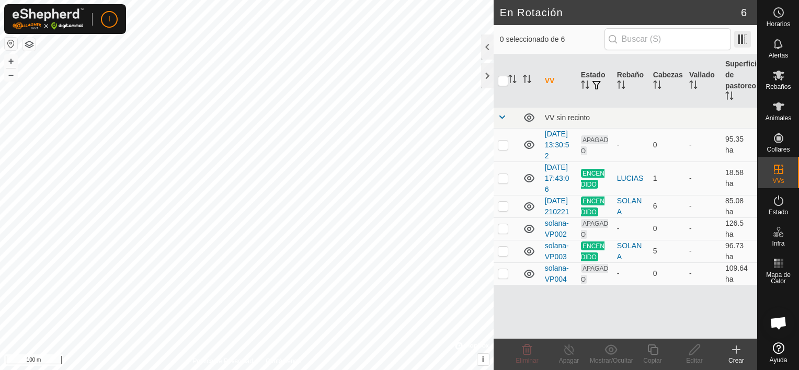
click at [741, 39] on span at bounding box center [742, 39] width 17 height 17
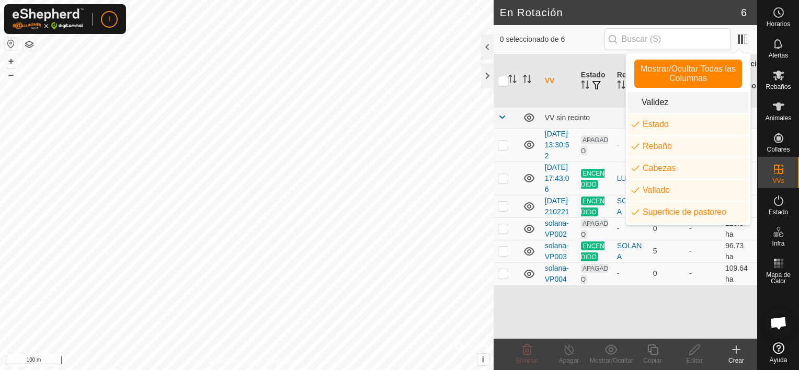
click at [661, 105] on li "Validez" at bounding box center [688, 102] width 120 height 21
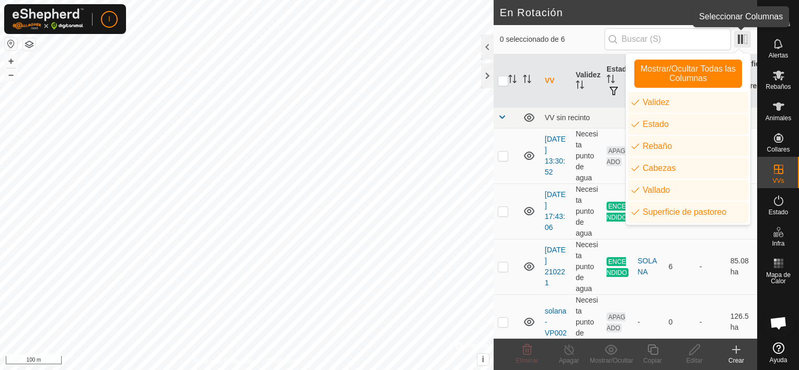
click at [742, 36] on span at bounding box center [742, 39] width 17 height 17
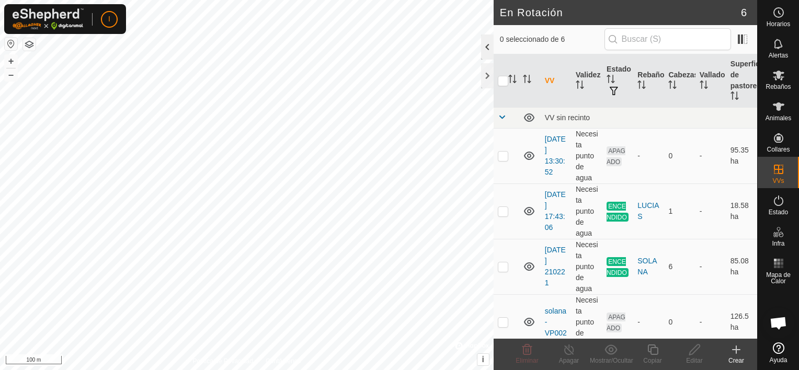
click at [483, 46] on div at bounding box center [487, 47] width 13 height 25
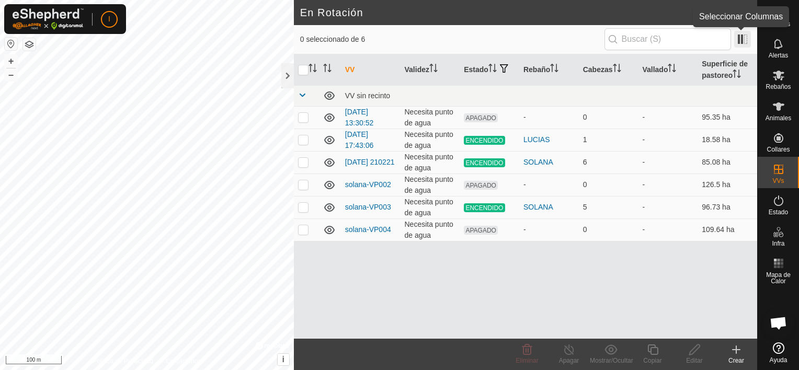
click at [744, 41] on span at bounding box center [742, 39] width 17 height 17
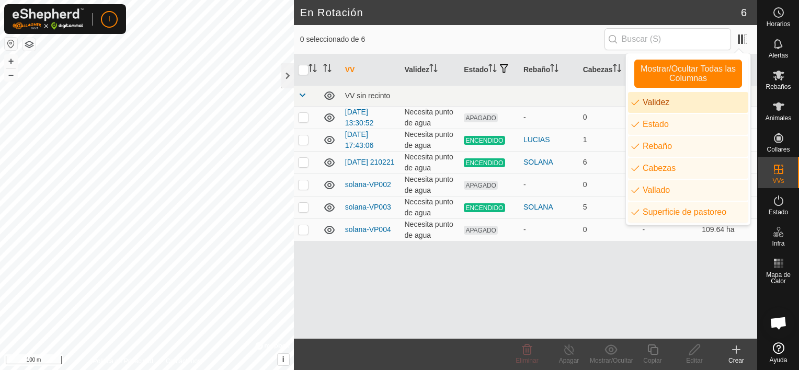
click at [660, 102] on li "Validez" at bounding box center [688, 102] width 120 height 21
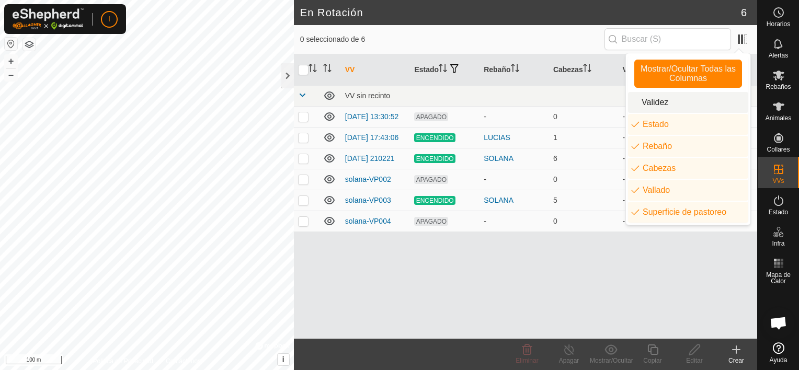
click at [654, 101] on li "Validez" at bounding box center [688, 102] width 120 height 21
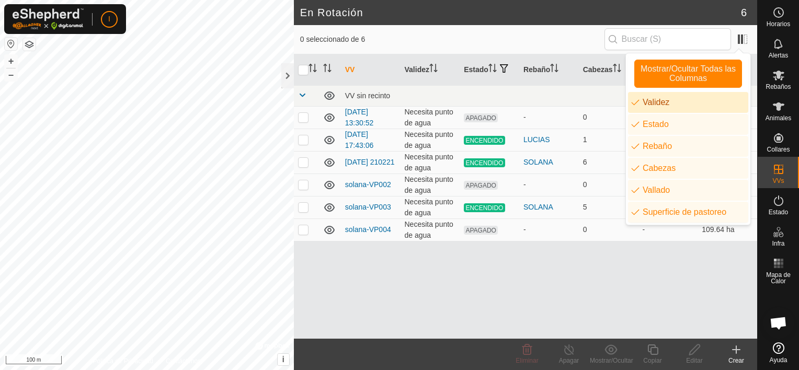
click at [654, 101] on li "Validez" at bounding box center [688, 102] width 120 height 21
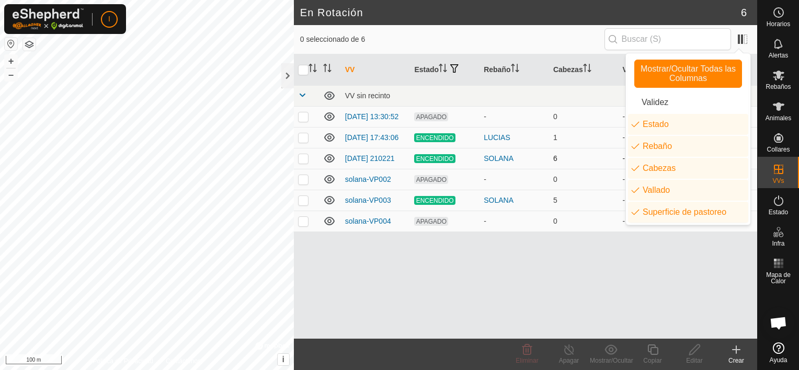
click at [301, 161] on p-checkbox at bounding box center [303, 158] width 10 height 8
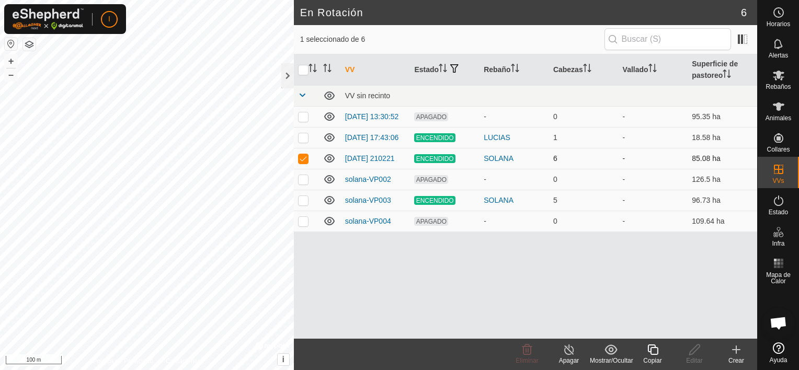
click at [301, 161] on p-checkbox at bounding box center [303, 158] width 10 height 8
checkbox input "false"
click at [740, 40] on span at bounding box center [742, 39] width 17 height 17
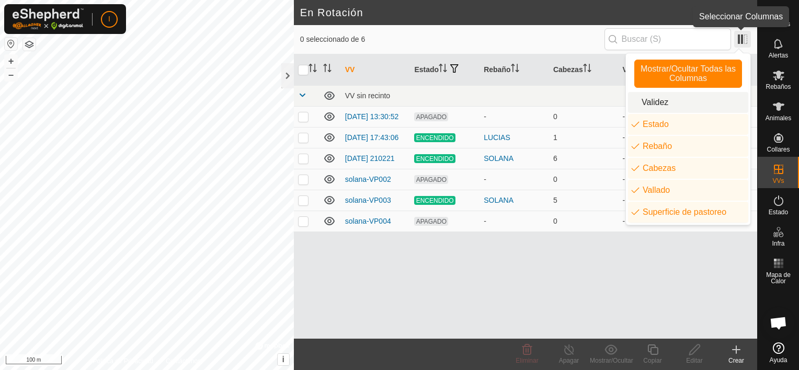
click at [741, 41] on span at bounding box center [742, 39] width 17 height 17
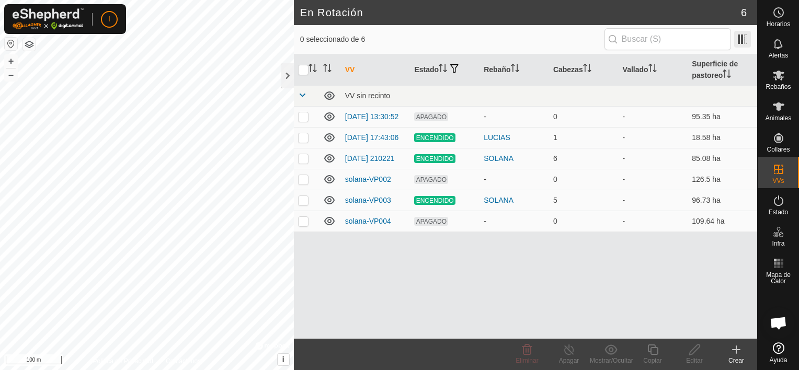
click at [741, 41] on span at bounding box center [742, 39] width 17 height 17
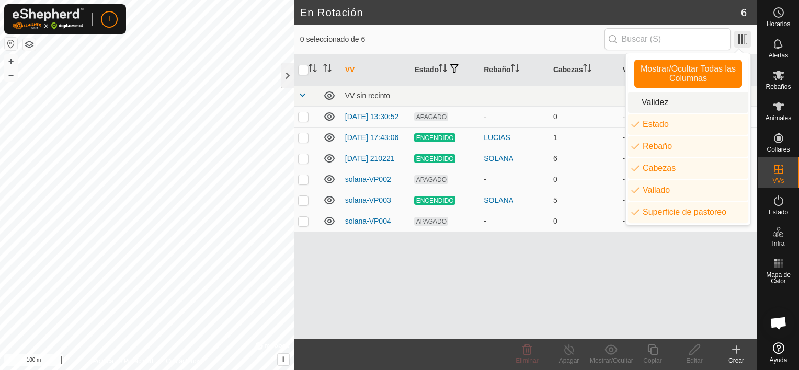
click at [741, 41] on span at bounding box center [742, 39] width 17 height 17
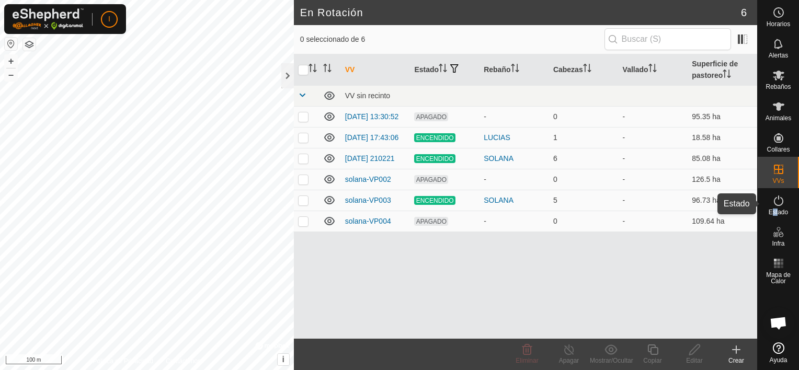
click at [778, 209] on span "Estado" at bounding box center [778, 212] width 19 height 6
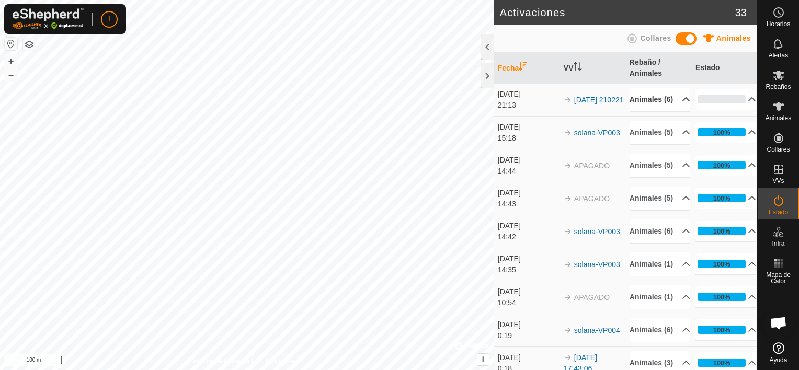
click at [675, 105] on p-accordion-header "Animales (6)" at bounding box center [660, 100] width 61 height 24
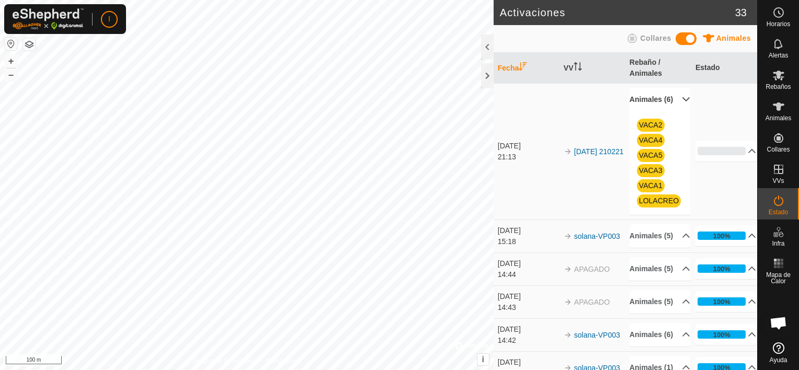
click at [675, 105] on p-accordion-header "Animales (6)" at bounding box center [660, 100] width 61 height 24
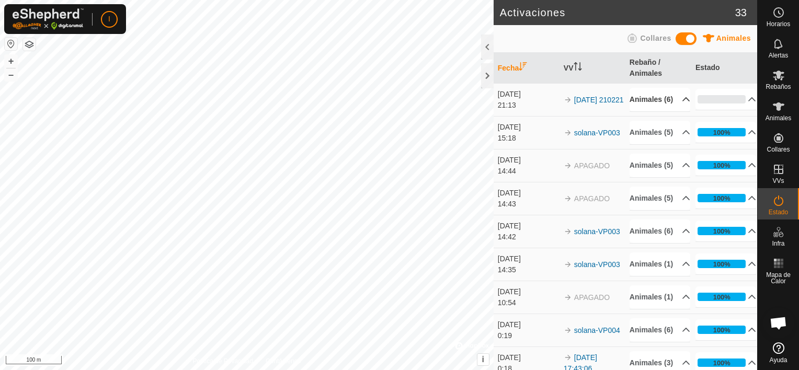
click at [675, 105] on p-accordion-header "Animales (6)" at bounding box center [660, 100] width 61 height 24
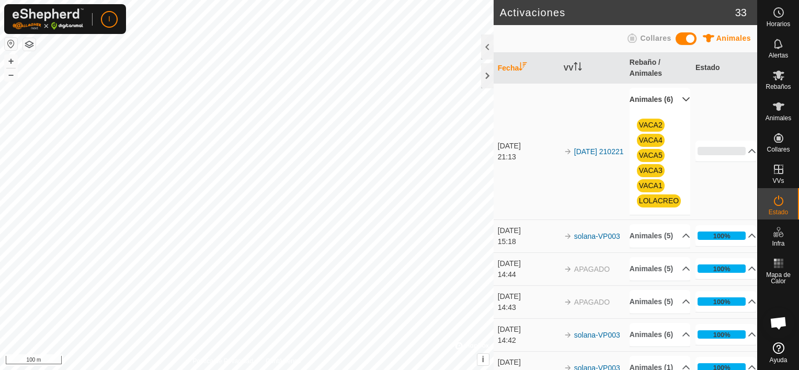
click at [675, 105] on p-accordion-header "Animales (6)" at bounding box center [660, 100] width 61 height 24
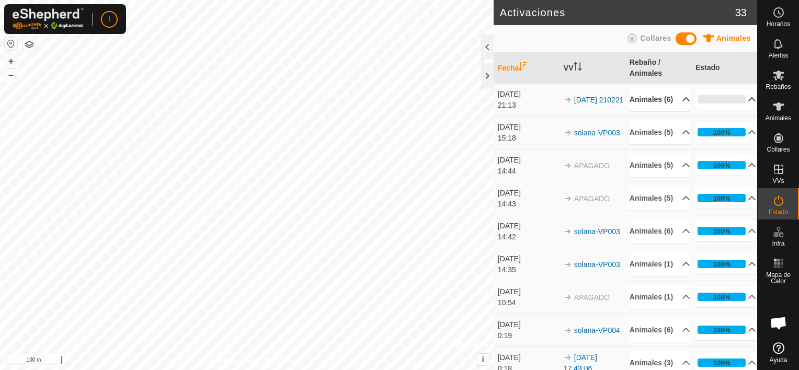
click at [739, 105] on p-accordion-header "0%" at bounding box center [726, 99] width 61 height 21
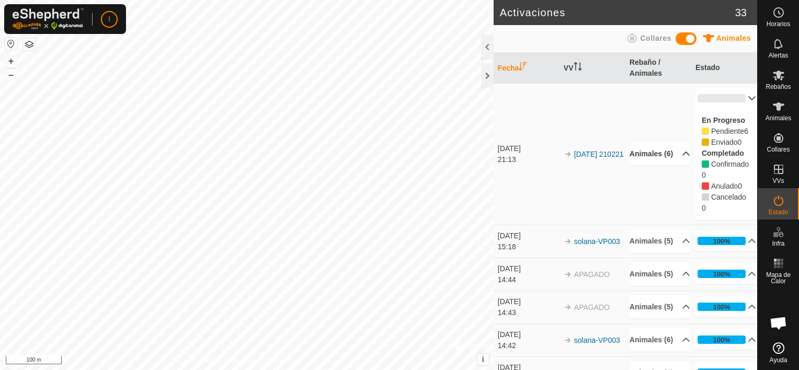
click at [738, 97] on p-accordion-header "0%" at bounding box center [726, 98] width 61 height 21
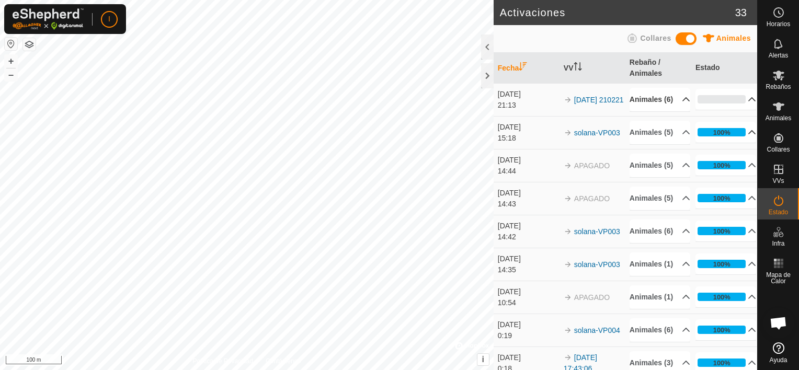
click at [737, 143] on p-accordion-header "100%" at bounding box center [726, 132] width 61 height 21
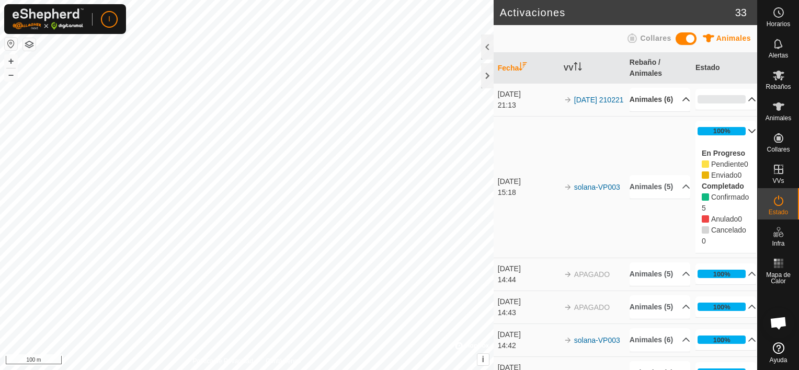
click at [737, 142] on p-accordion-header "100%" at bounding box center [726, 131] width 61 height 21
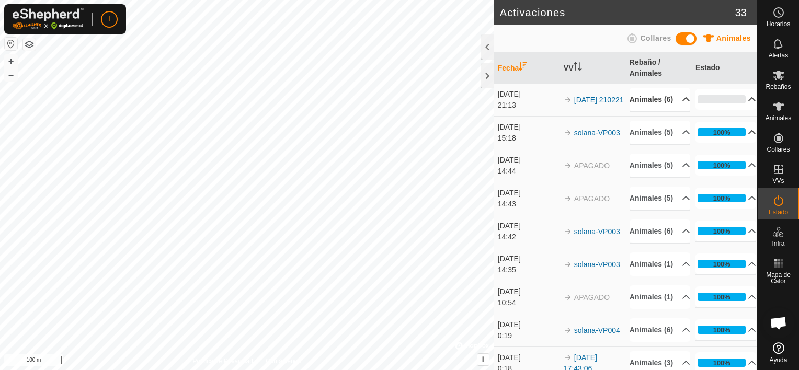
click at [737, 143] on p-accordion-header "100%" at bounding box center [726, 132] width 61 height 21
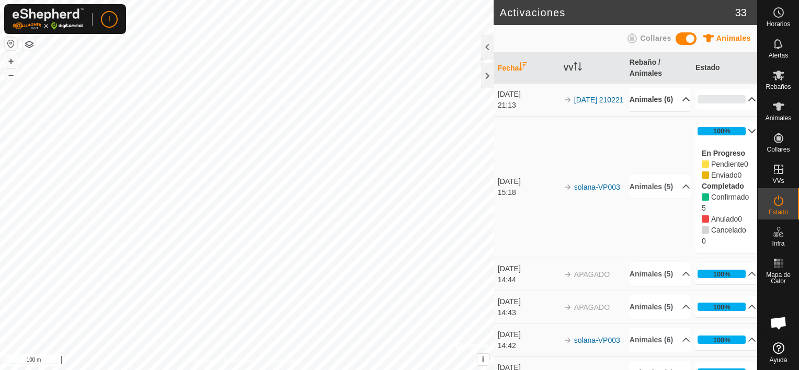
click at [738, 105] on p-accordion-header "0%" at bounding box center [726, 99] width 61 height 21
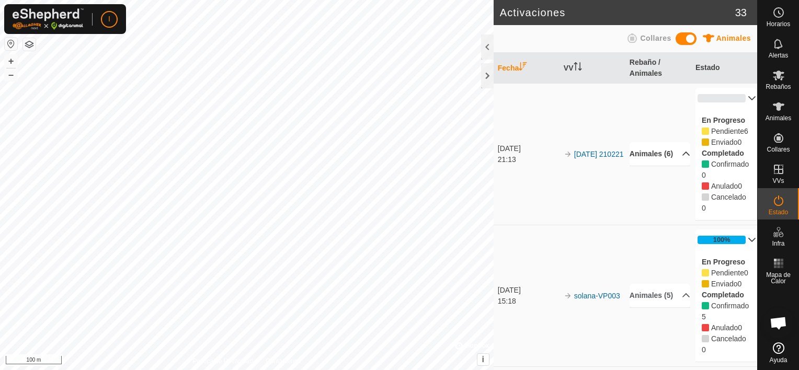
click at [739, 97] on p-accordion-header "0%" at bounding box center [726, 98] width 61 height 21
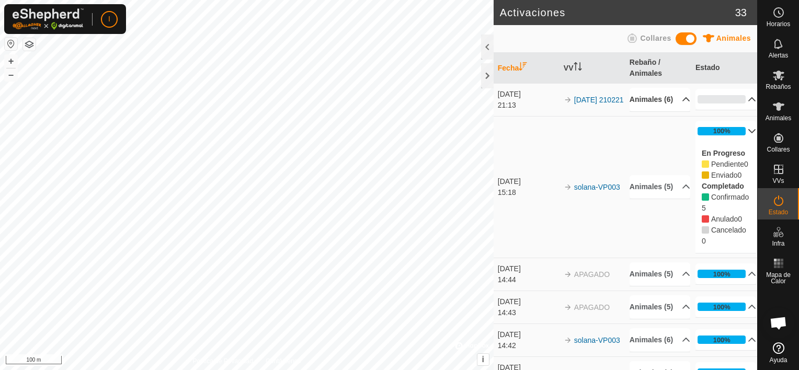
click at [739, 138] on p-accordion-header "100%" at bounding box center [726, 131] width 61 height 21
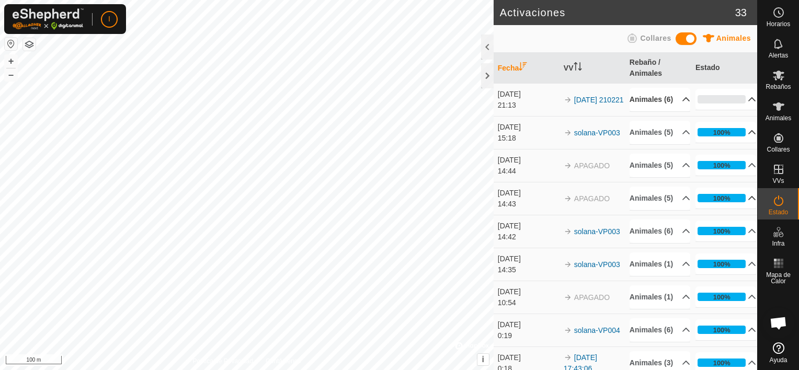
click at [739, 209] on p-accordion-header "100%" at bounding box center [726, 198] width 61 height 21
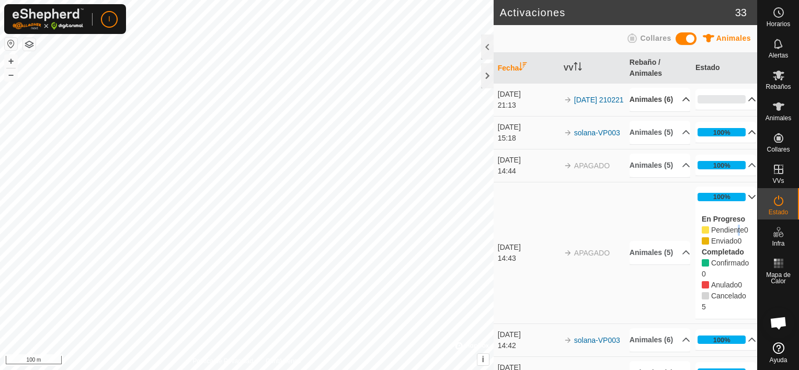
click at [730, 234] on span "Pendiente" at bounding box center [727, 230] width 33 height 8
click at [738, 208] on p-accordion-header "100%" at bounding box center [726, 197] width 61 height 21
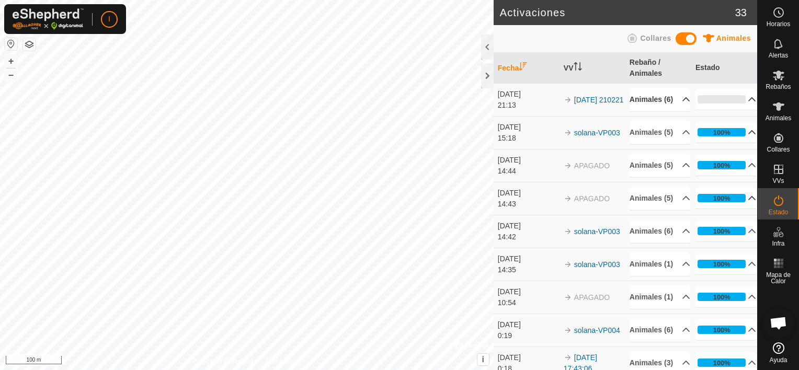
click at [738, 143] on p-accordion-header "100%" at bounding box center [726, 132] width 61 height 21
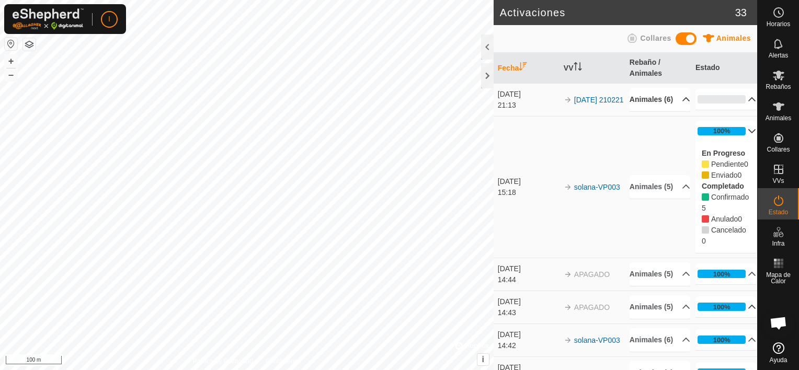
click at [738, 137] on p-accordion-header "100%" at bounding box center [726, 131] width 61 height 21
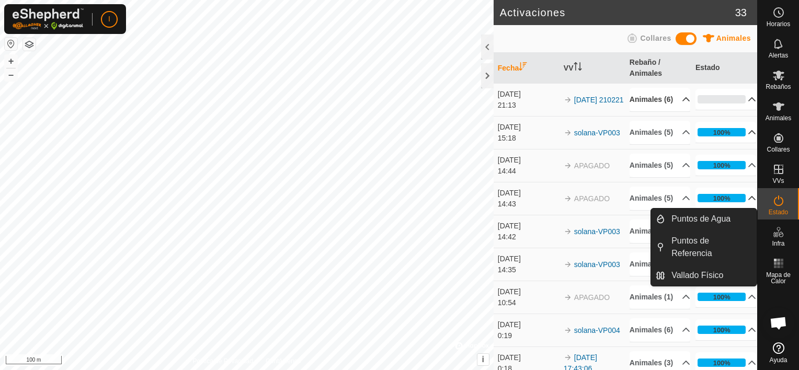
click at [782, 235] on icon at bounding box center [779, 232] width 13 height 13
click at [717, 217] on link "Puntos de Agua" at bounding box center [711, 219] width 92 height 21
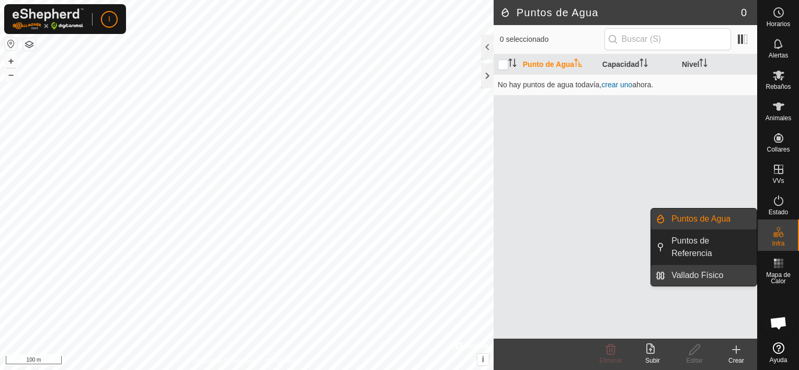
click at [692, 276] on link "Vallado Físico" at bounding box center [711, 275] width 92 height 21
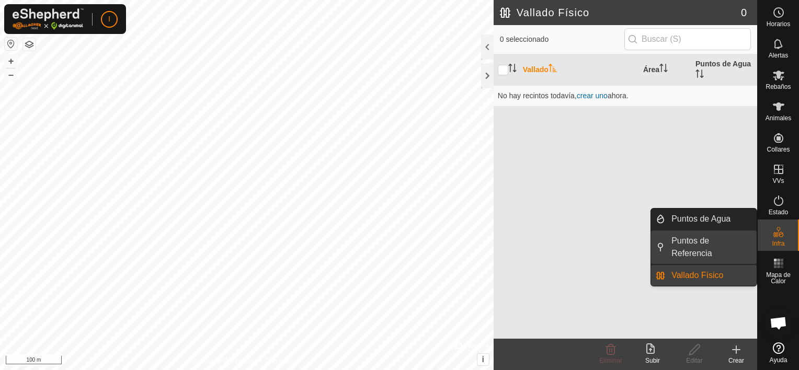
click at [693, 245] on link "Puntos de Referencia" at bounding box center [711, 247] width 92 height 33
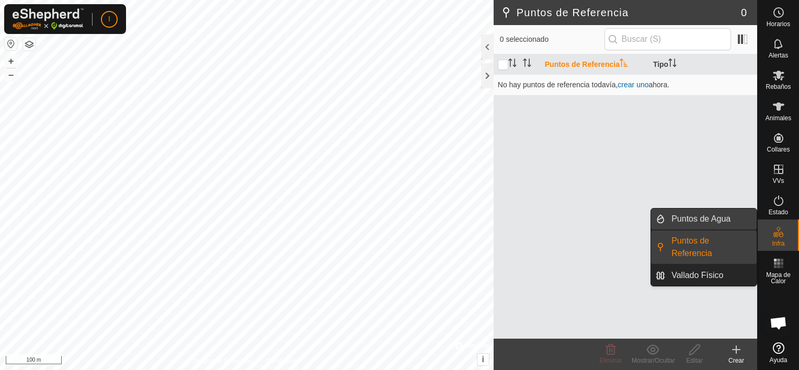
click at [700, 214] on link "Puntos de Agua" at bounding box center [711, 219] width 92 height 21
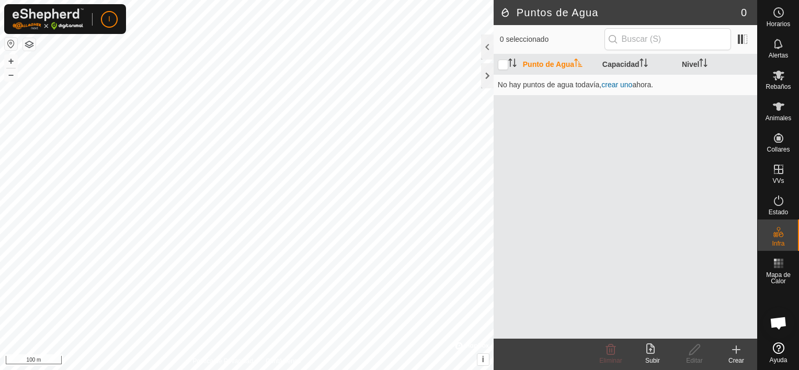
click at [778, 323] on span "Chat abierto" at bounding box center [778, 324] width 17 height 15
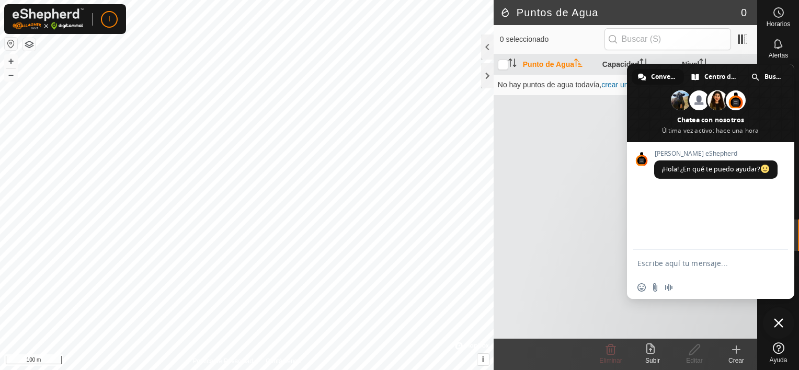
click at [779, 322] on span "Cerrar el chat" at bounding box center [778, 323] width 9 height 9
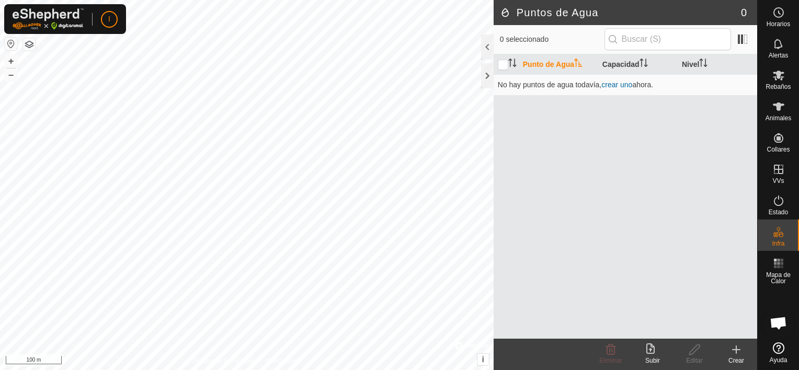
click at [738, 353] on icon at bounding box center [736, 350] width 13 height 13
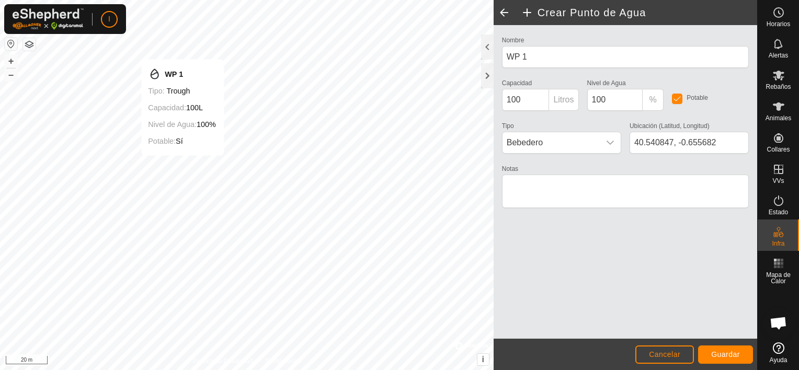
type input "40.540579, -0.655889"
click at [725, 352] on span "Guardar" at bounding box center [725, 354] width 29 height 8
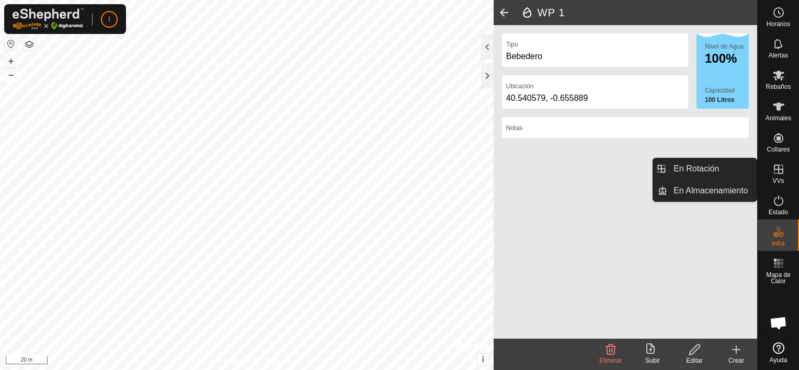
click at [775, 171] on icon at bounding box center [779, 169] width 13 height 13
click at [702, 167] on link "En Rotación" at bounding box center [712, 169] width 89 height 21
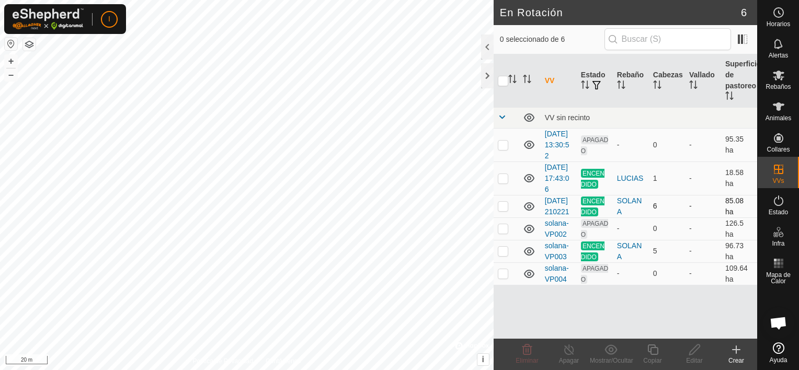
click at [500, 210] on p-checkbox at bounding box center [503, 206] width 10 height 8
checkbox input "false"
click at [503, 255] on p-checkbox at bounding box center [503, 251] width 10 height 8
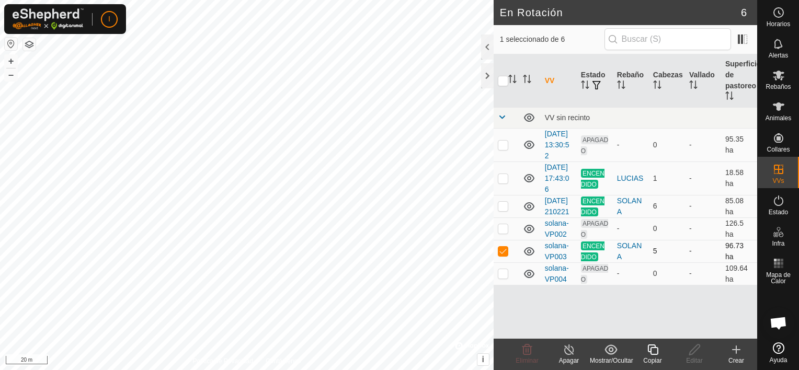
checkbox input "false"
click at [502, 210] on p-checkbox at bounding box center [503, 206] width 10 height 8
checkbox input "false"
click at [500, 255] on p-checkbox at bounding box center [503, 251] width 10 height 8
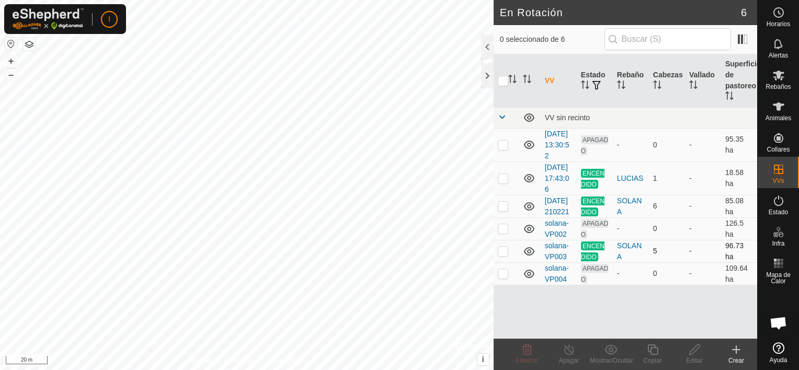
checkbox input "true"
click at [501, 210] on p-checkbox at bounding box center [503, 206] width 10 height 8
checkbox input "true"
click at [501, 255] on p-checkbox at bounding box center [503, 251] width 10 height 8
checkbox input "false"
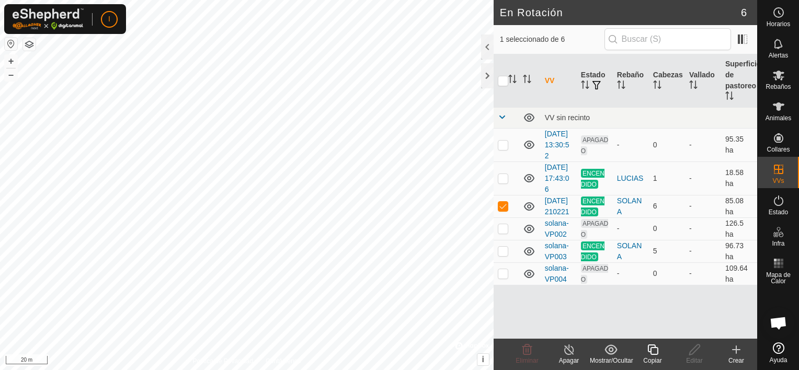
click at [9, 42] on button "button" at bounding box center [11, 44] width 13 height 13
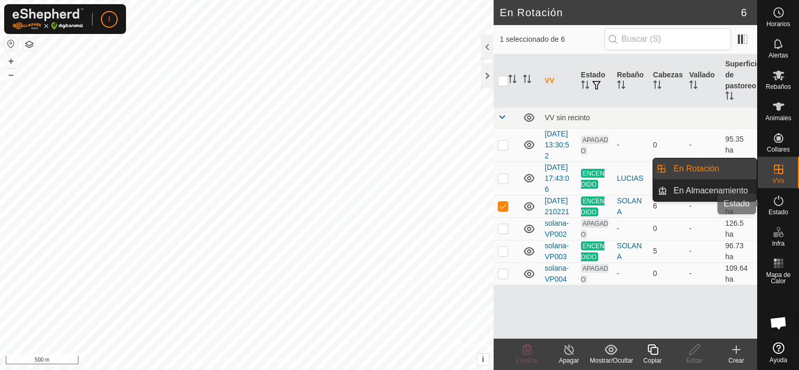
click at [781, 201] on icon at bounding box center [779, 201] width 13 height 13
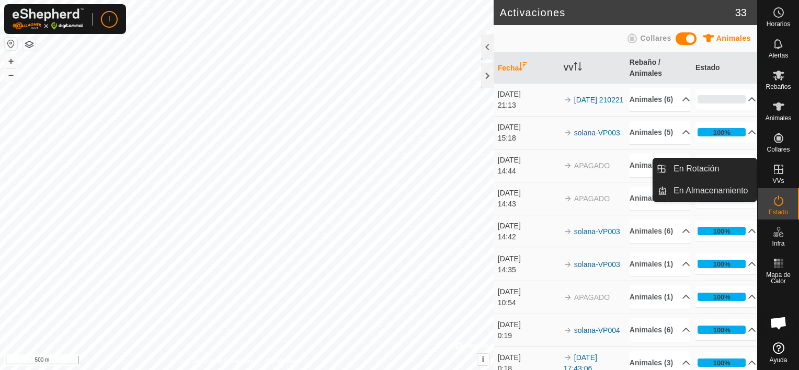
click at [781, 201] on icon at bounding box center [779, 201] width 13 height 13
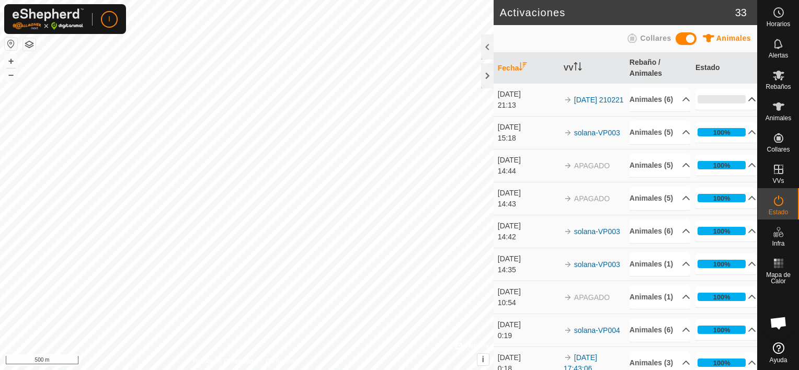
click at [738, 105] on p-accordion-header "0%" at bounding box center [726, 99] width 61 height 21
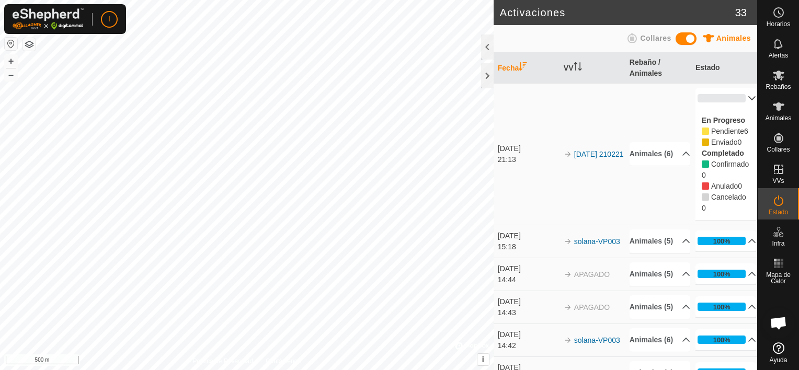
click at [735, 94] on p-accordion-header "0%" at bounding box center [726, 98] width 61 height 21
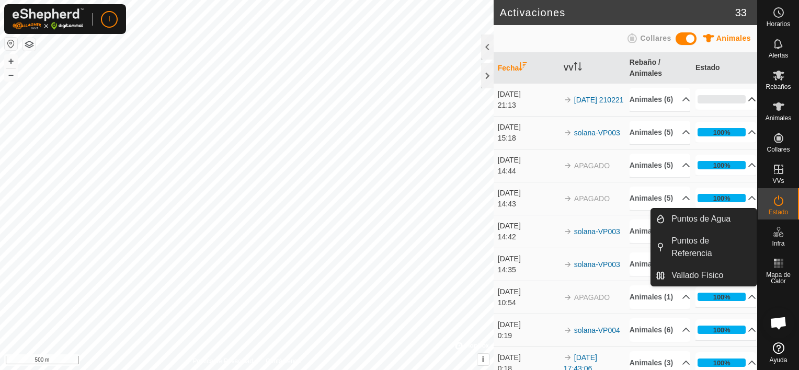
click at [779, 236] on icon at bounding box center [781, 235] width 5 height 6
click at [723, 216] on span "Puntos de Agua" at bounding box center [701, 219] width 59 height 13
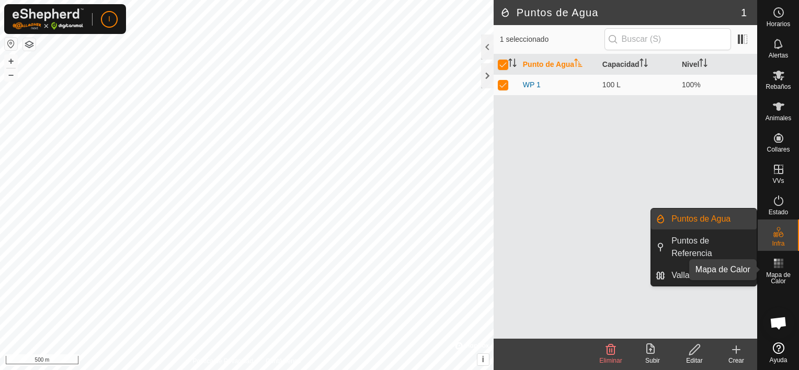
click at [779, 272] on span "Mapa de Calor" at bounding box center [779, 278] width 36 height 13
